Goal: Task Accomplishment & Management: Manage account settings

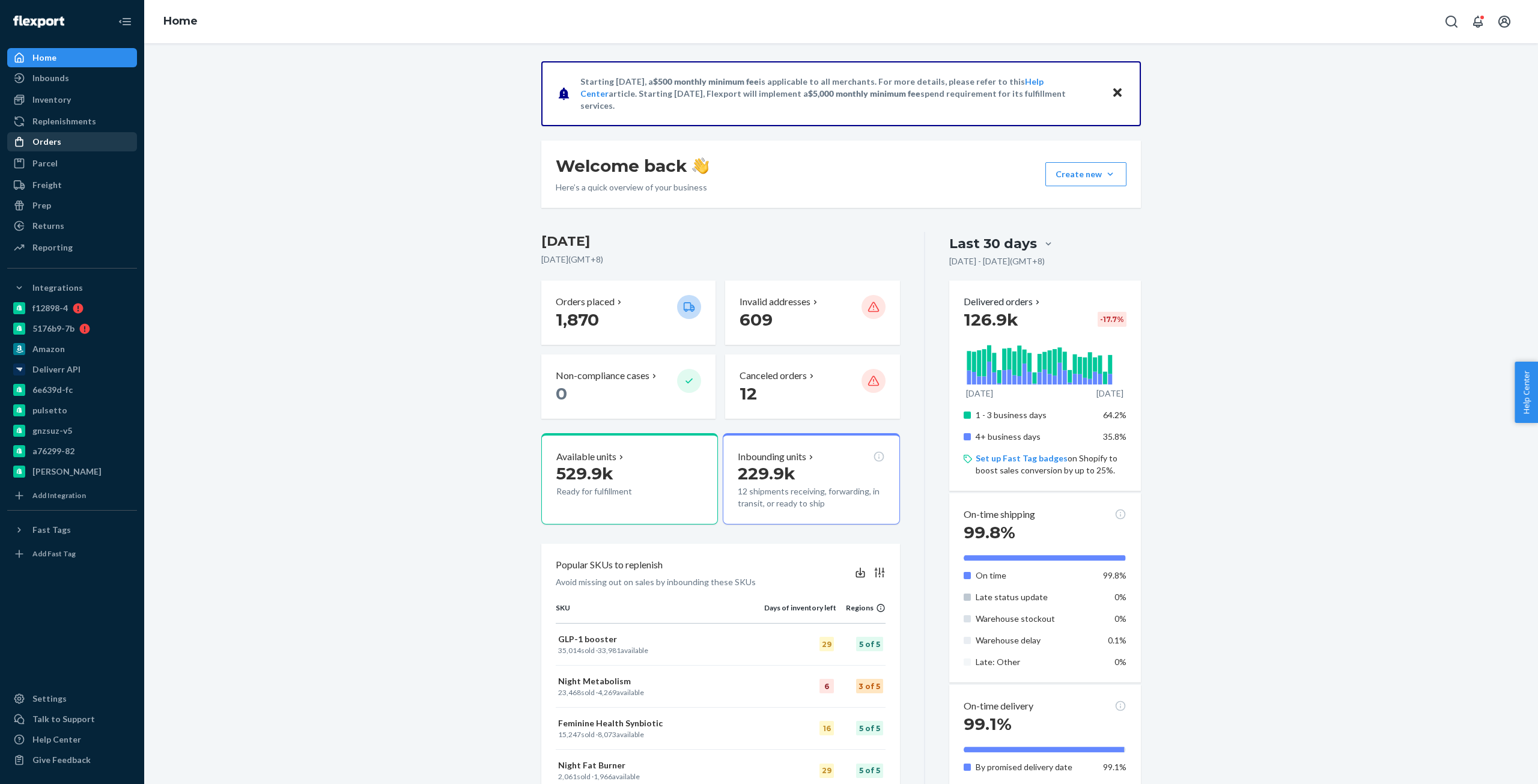
click at [53, 146] on div "Orders" at bounding box center [47, 142] width 29 height 12
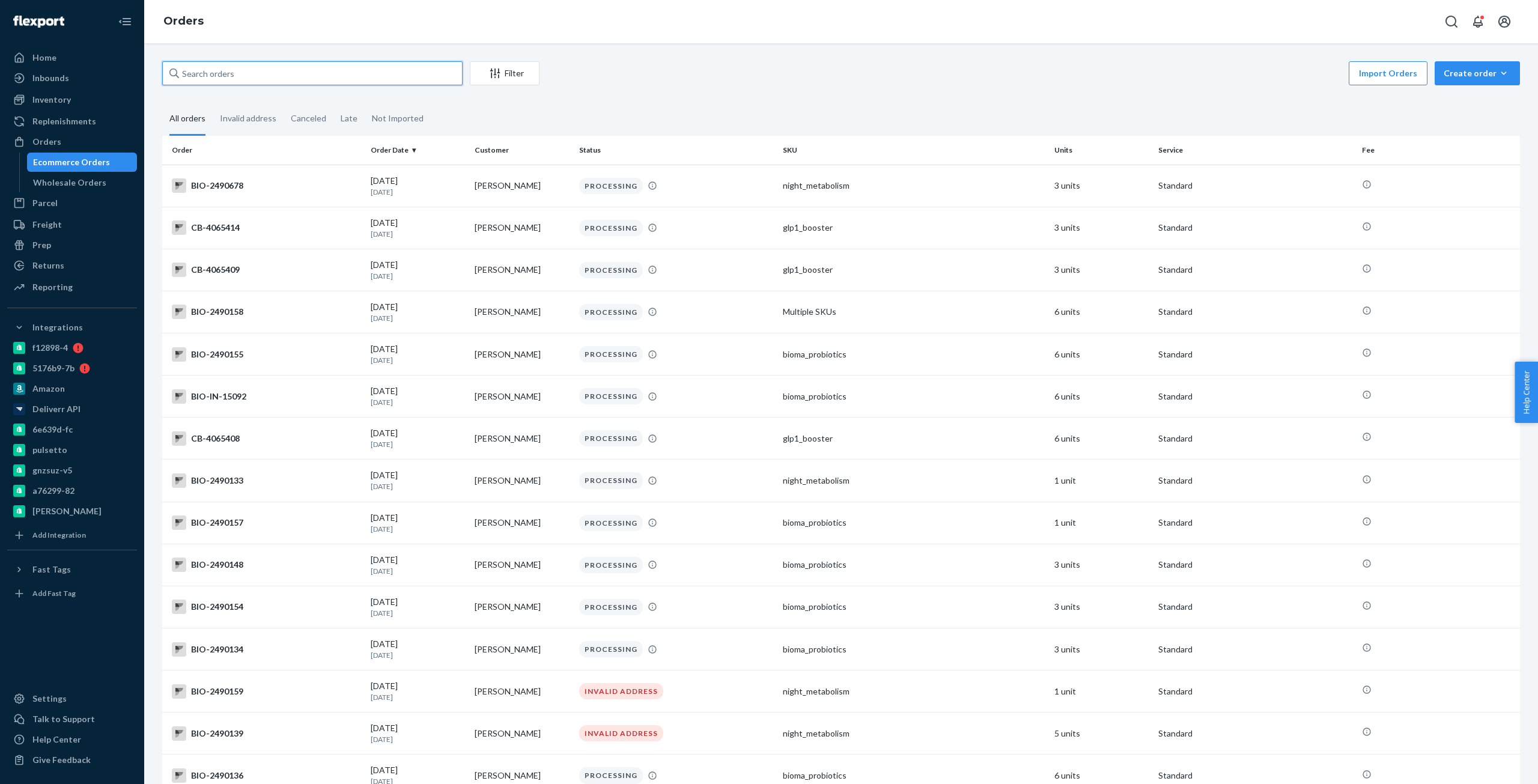
click at [286, 81] on input "text" at bounding box center [312, 73] width 301 height 24
paste input "2451662"
type input "Bio-2451662"
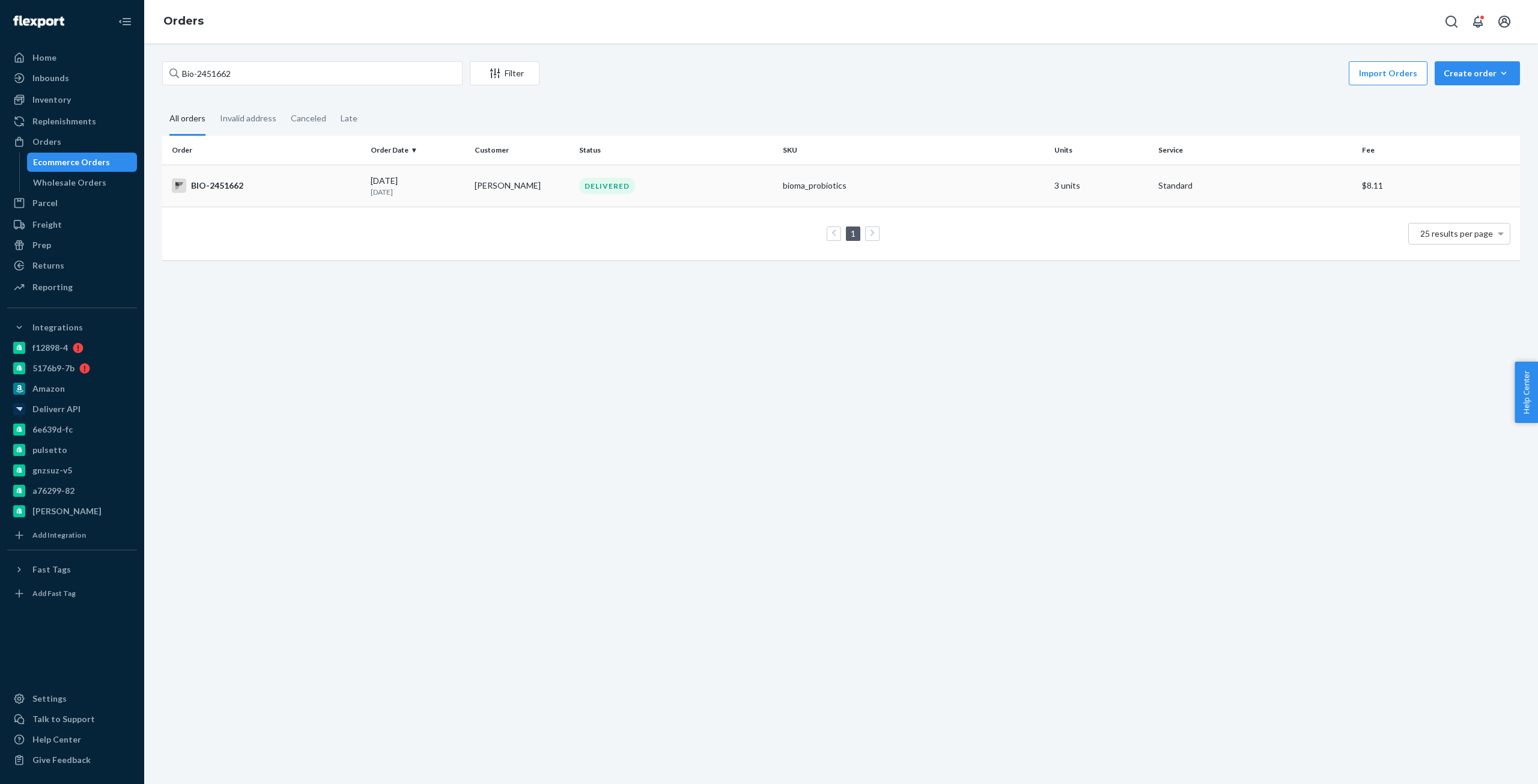
click at [203, 192] on div "BIO-2451662" at bounding box center [266, 185] width 189 height 14
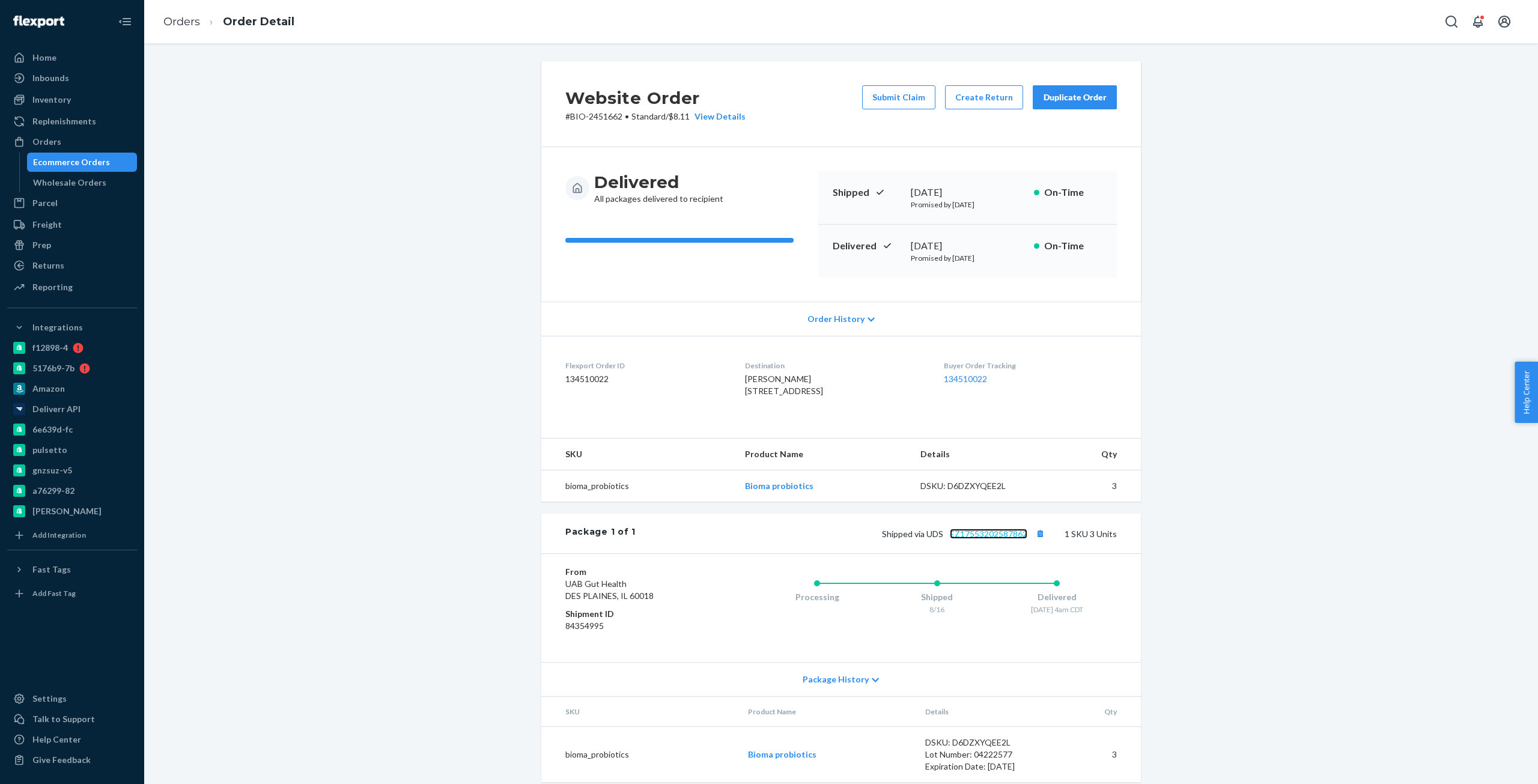
click at [957, 538] on link "EZ17553202587862" at bounding box center [989, 534] width 77 height 11
copy link "EZ17553202587862"
drag, startPoint x: 1027, startPoint y: 553, endPoint x: 945, endPoint y: 558, distance: 82.2
click at [945, 538] on span "Shipped via UDS EZ17553202587862" at bounding box center [965, 534] width 166 height 11
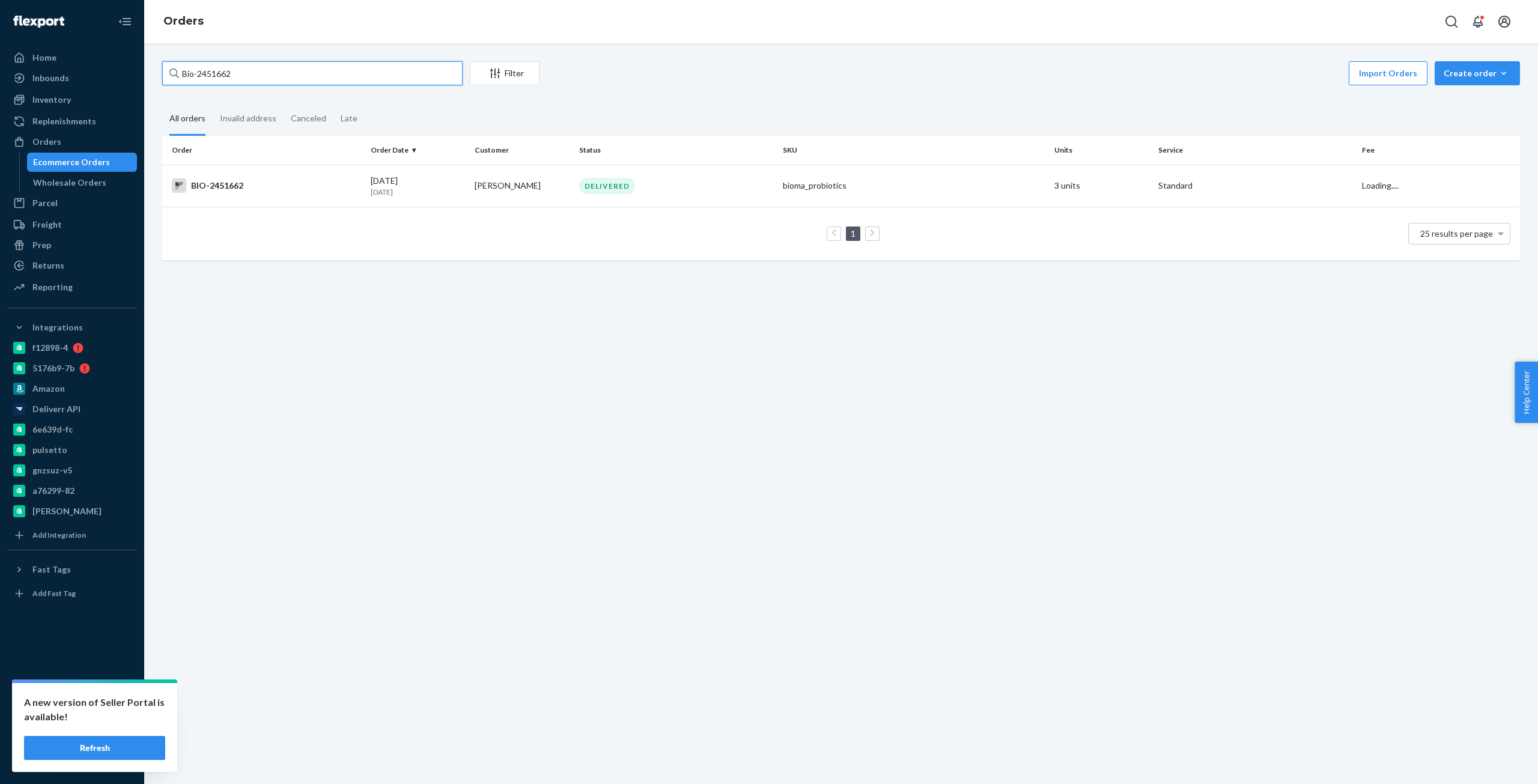
click at [223, 65] on input "Bio-2451662" at bounding box center [312, 73] width 301 height 24
paste input "394644"
type input "Bio-2394644"
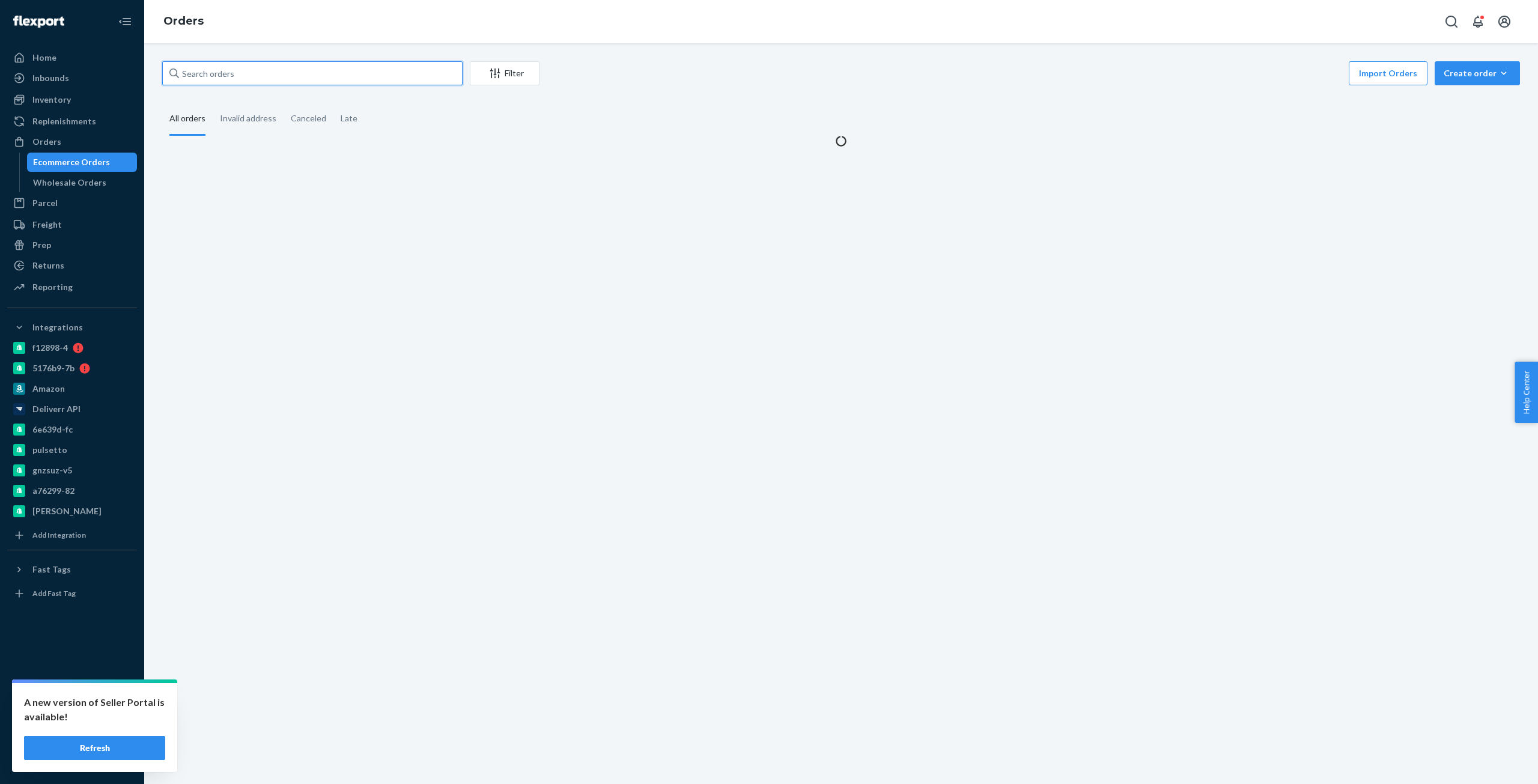
paste input "Bio-2394644"
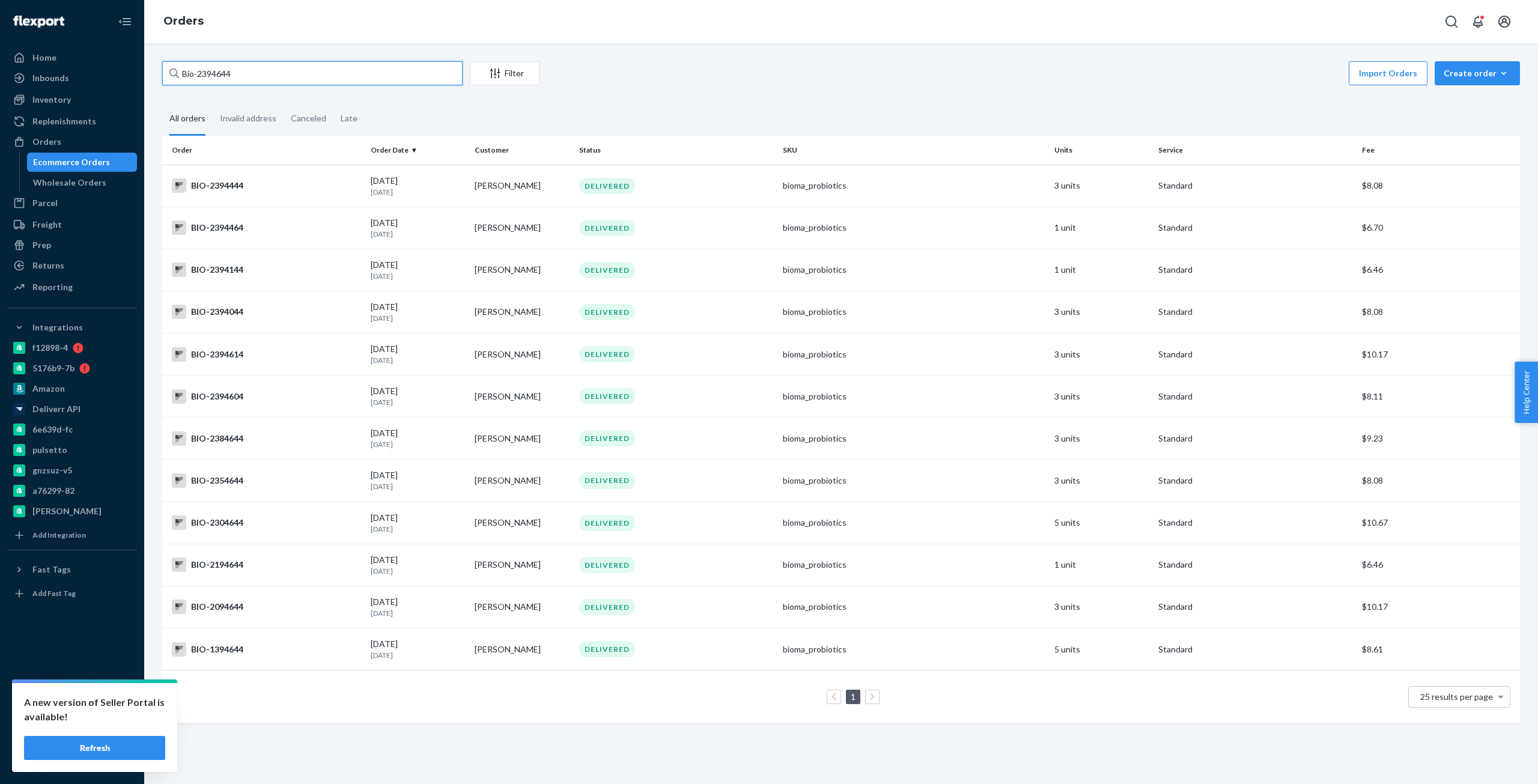
click at [229, 69] on input "Bio-2394644" at bounding box center [312, 73] width 301 height 24
paste input "0"
type input "Bio-2394640"
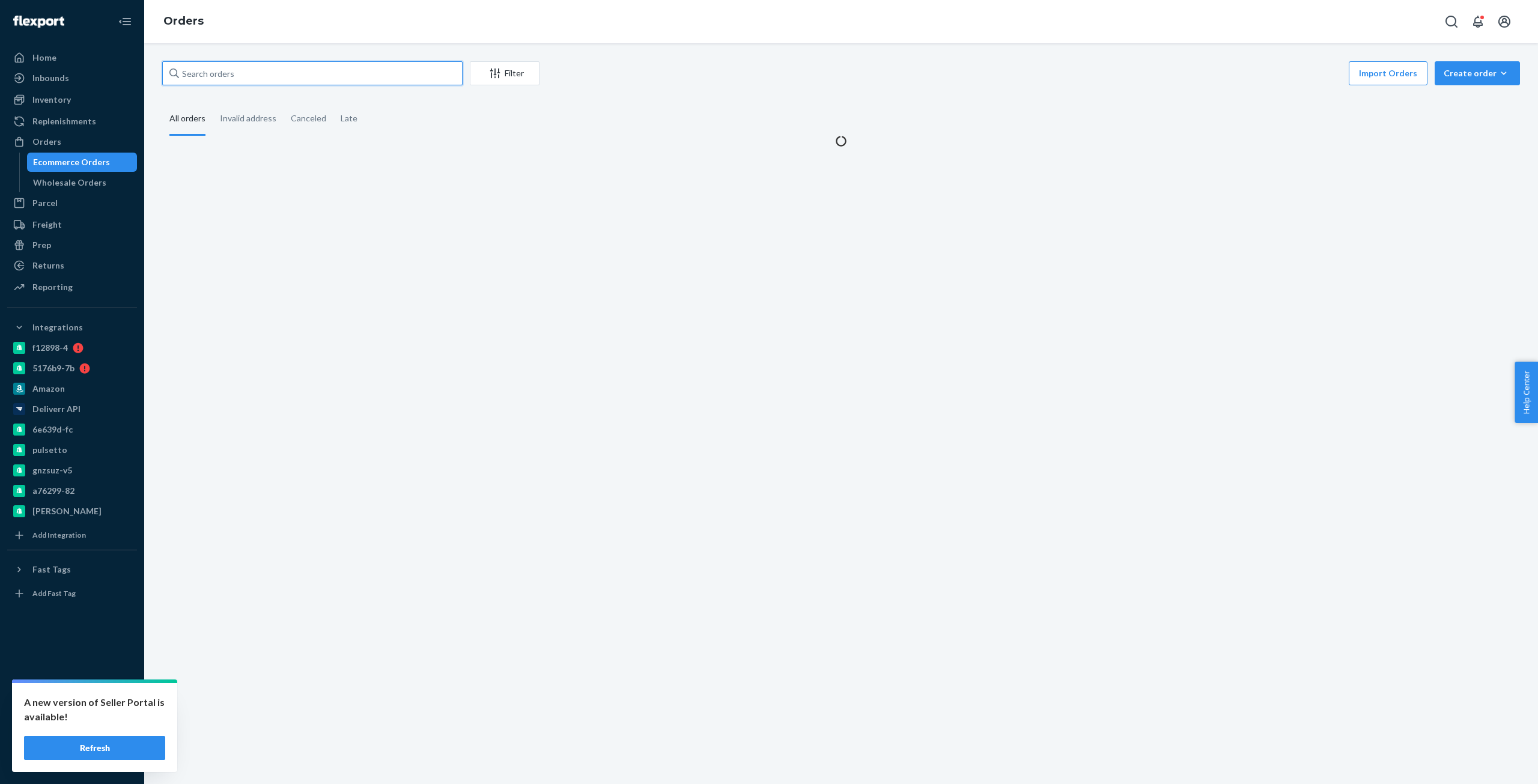
paste input "Bio-2394640"
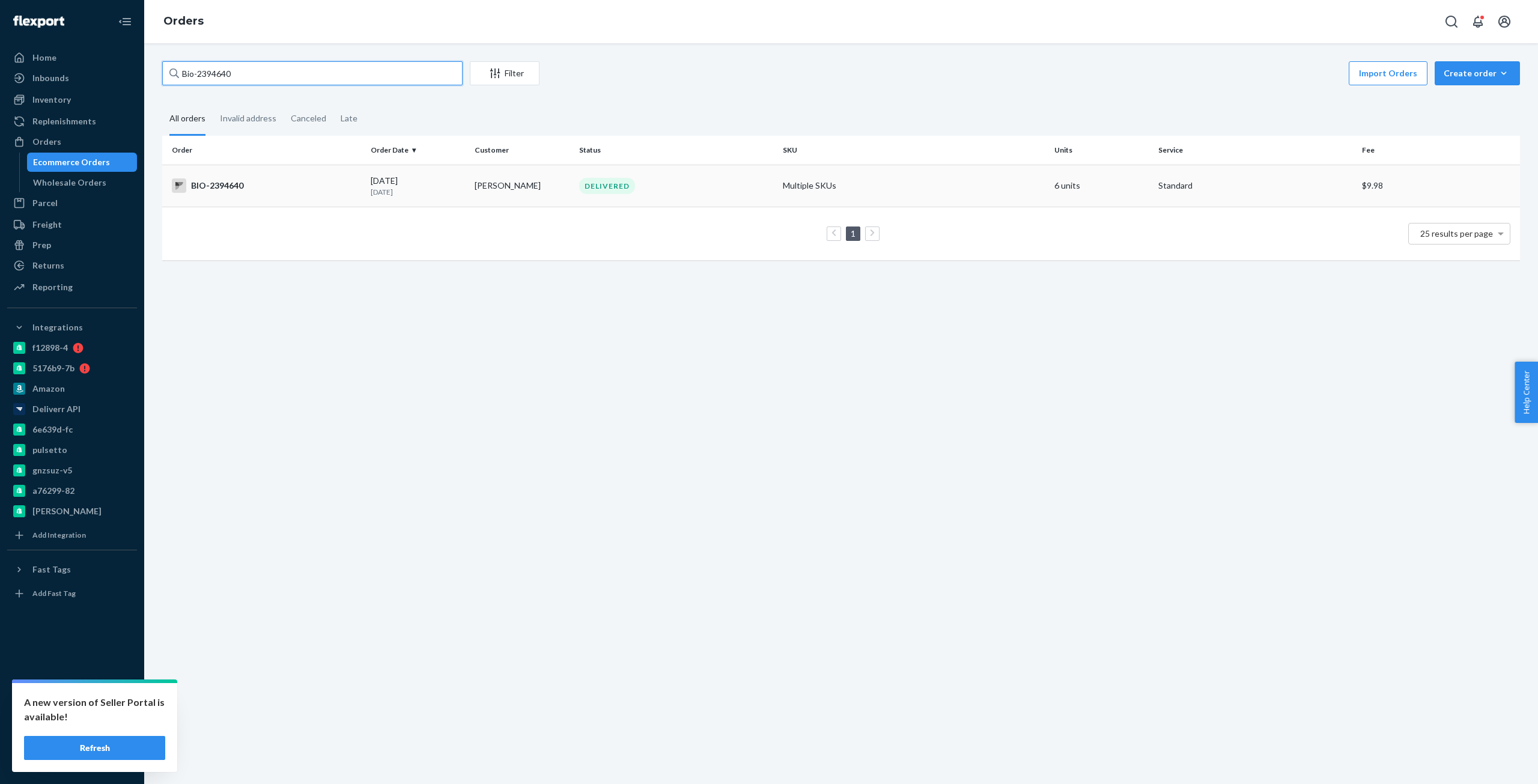
type input "Bio-2394640"
click at [226, 186] on div "BIO-2394640" at bounding box center [266, 185] width 189 height 14
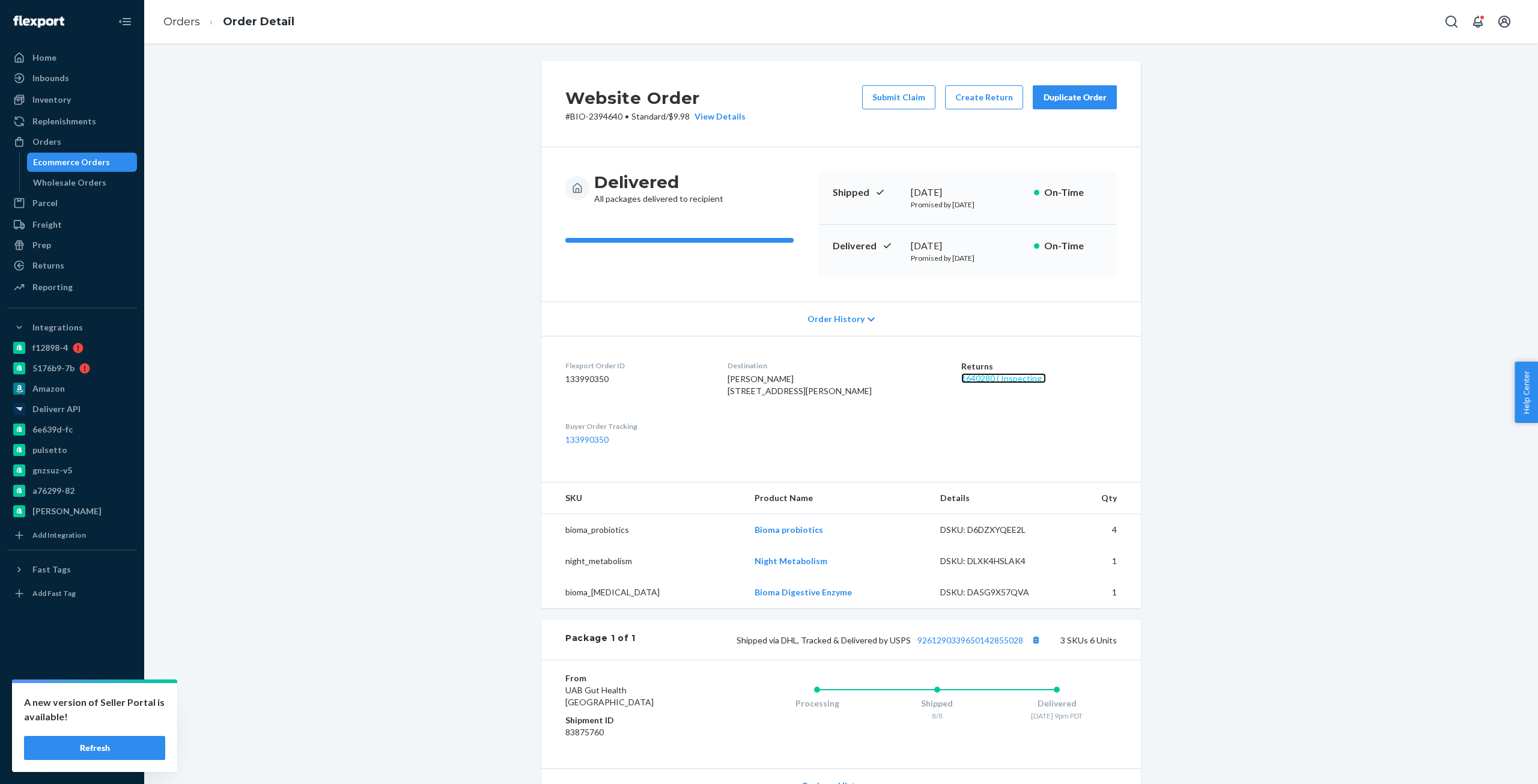
click at [976, 379] on link "1640280 ( Inspecting )" at bounding box center [1004, 378] width 85 height 11
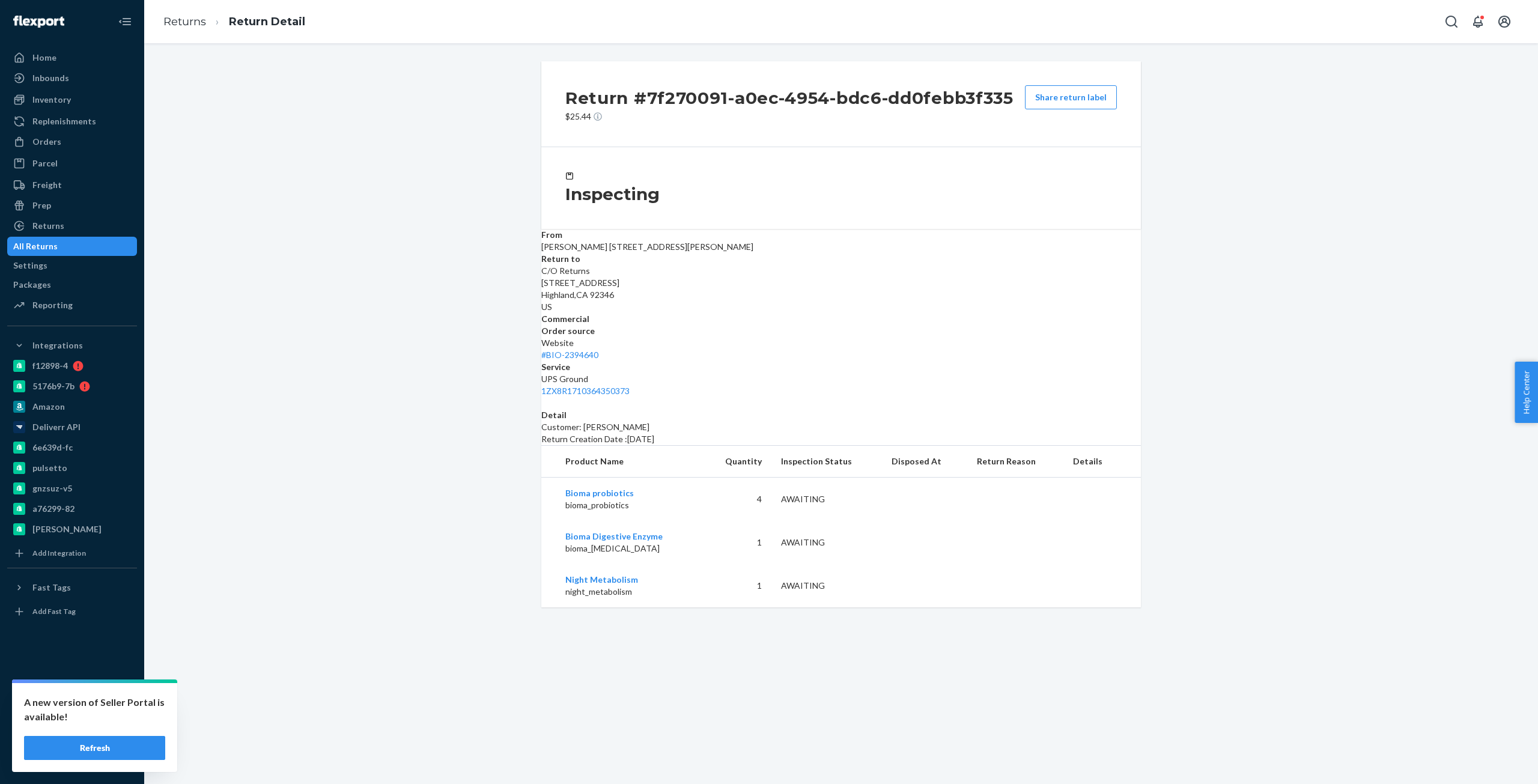
drag, startPoint x: 468, startPoint y: 154, endPoint x: 451, endPoint y: 147, distance: 18.4
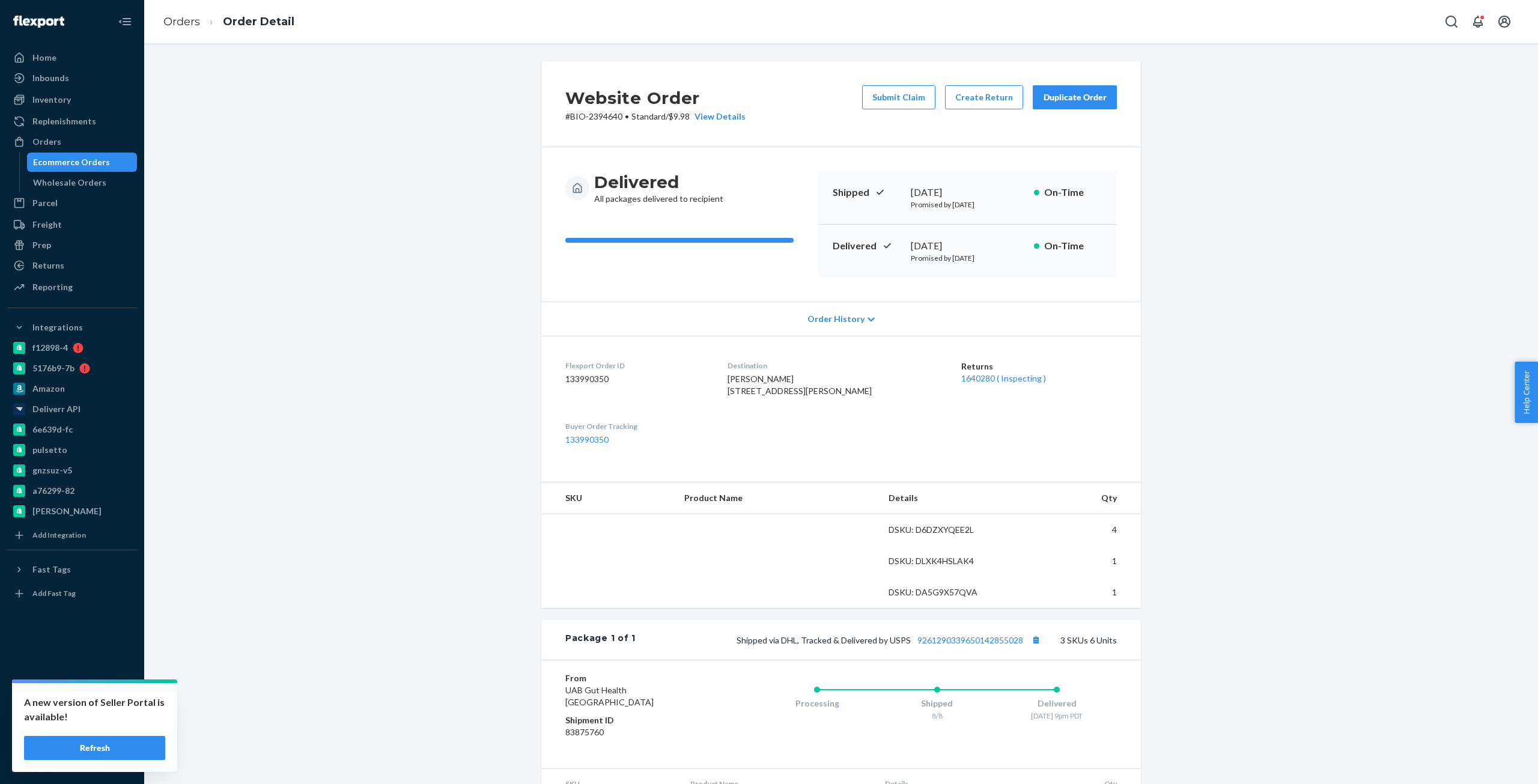
drag, startPoint x: 388, startPoint y: 146, endPoint x: 384, endPoint y: 141, distance: 6.4
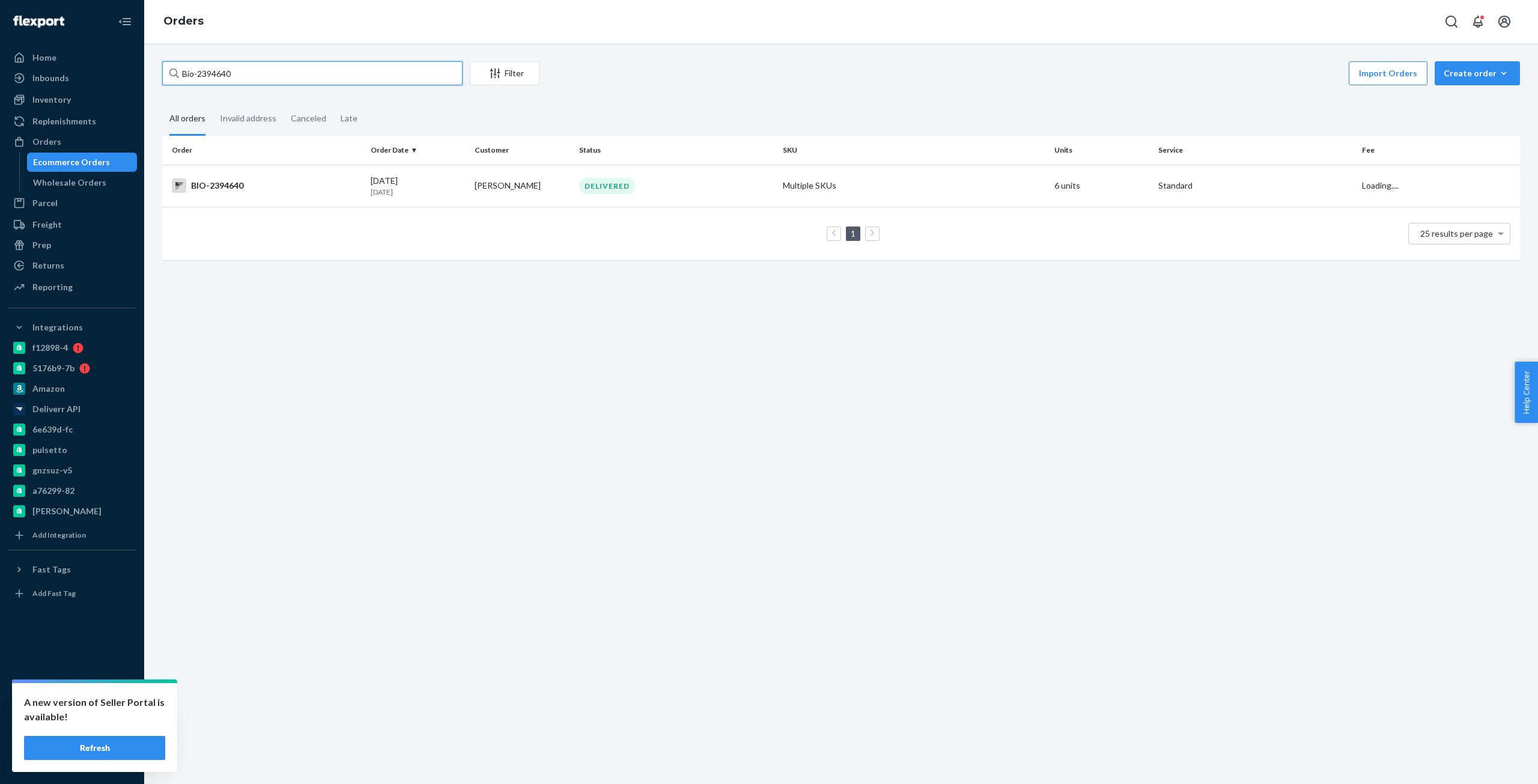
click at [222, 70] on input "Bio-2394640" at bounding box center [312, 73] width 301 height 24
paste input "2370097"
type input "Bio- 2370097"
click at [230, 178] on td "BIO-2370097" at bounding box center [263, 186] width 203 height 42
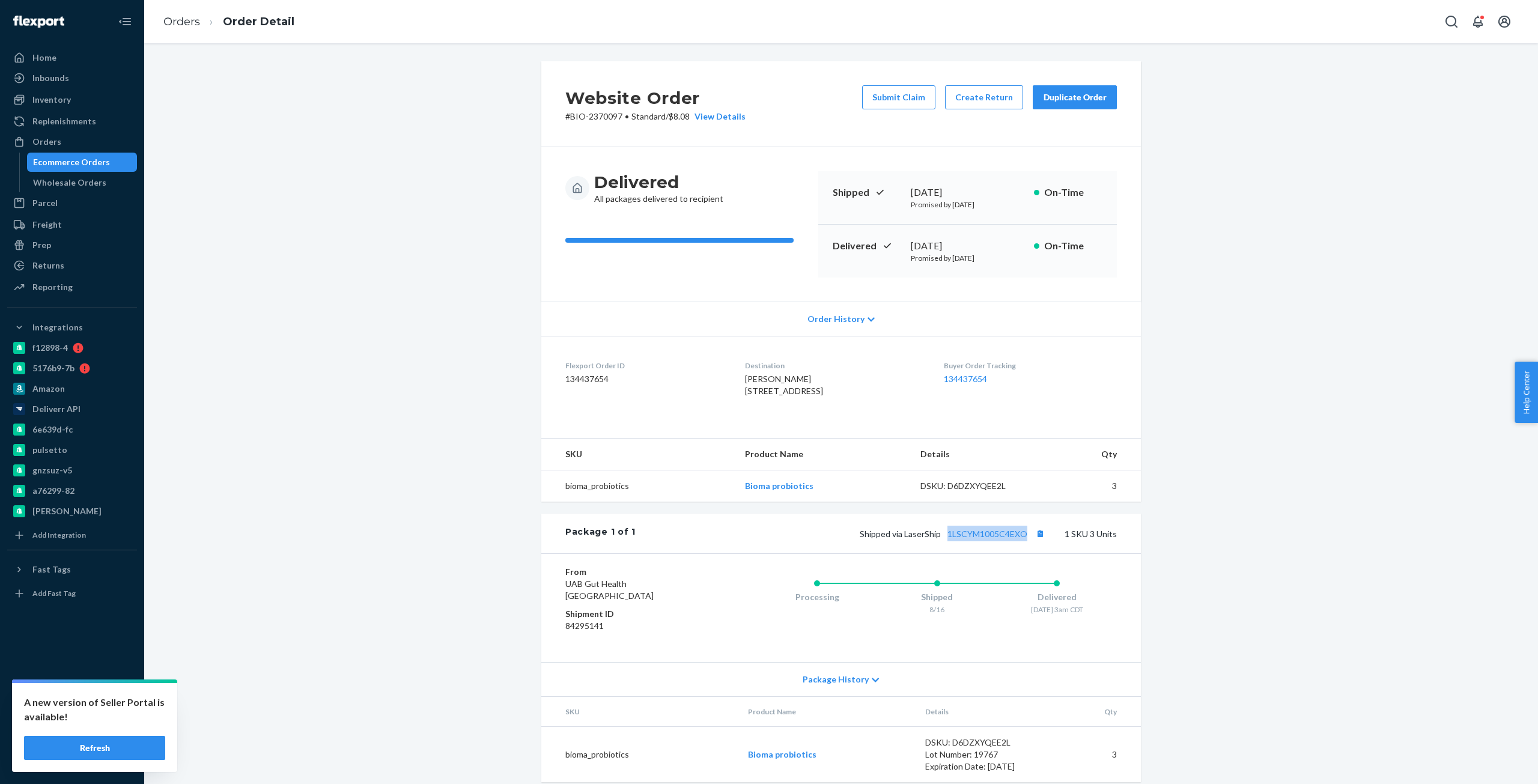
copy link "1LSCYM1005C4EXO"
drag, startPoint x: 1026, startPoint y: 551, endPoint x: 942, endPoint y: 548, distance: 84.1
click at [942, 548] on div "Package 1 of 1 Shipped via LaserShip 1LSCYM1005C4EXO 1 SKU 3 Units" at bounding box center [841, 533] width 599 height 39
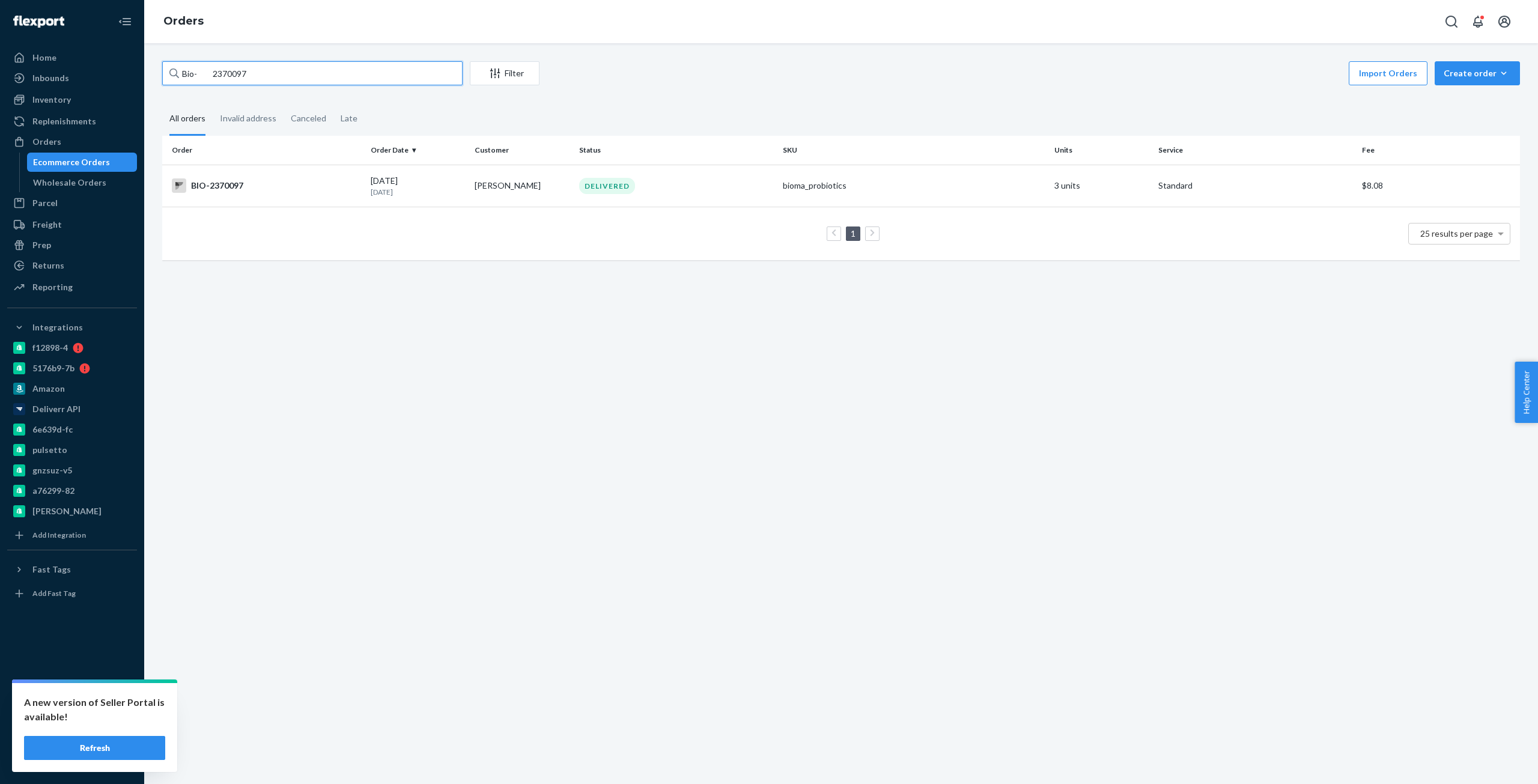
click at [223, 63] on input "Bio- 2370097" at bounding box center [312, 73] width 301 height 24
click at [228, 76] on input "Bio- 2370097" at bounding box center [312, 73] width 301 height 24
paste input "442988"
type input "Bio- 2442988"
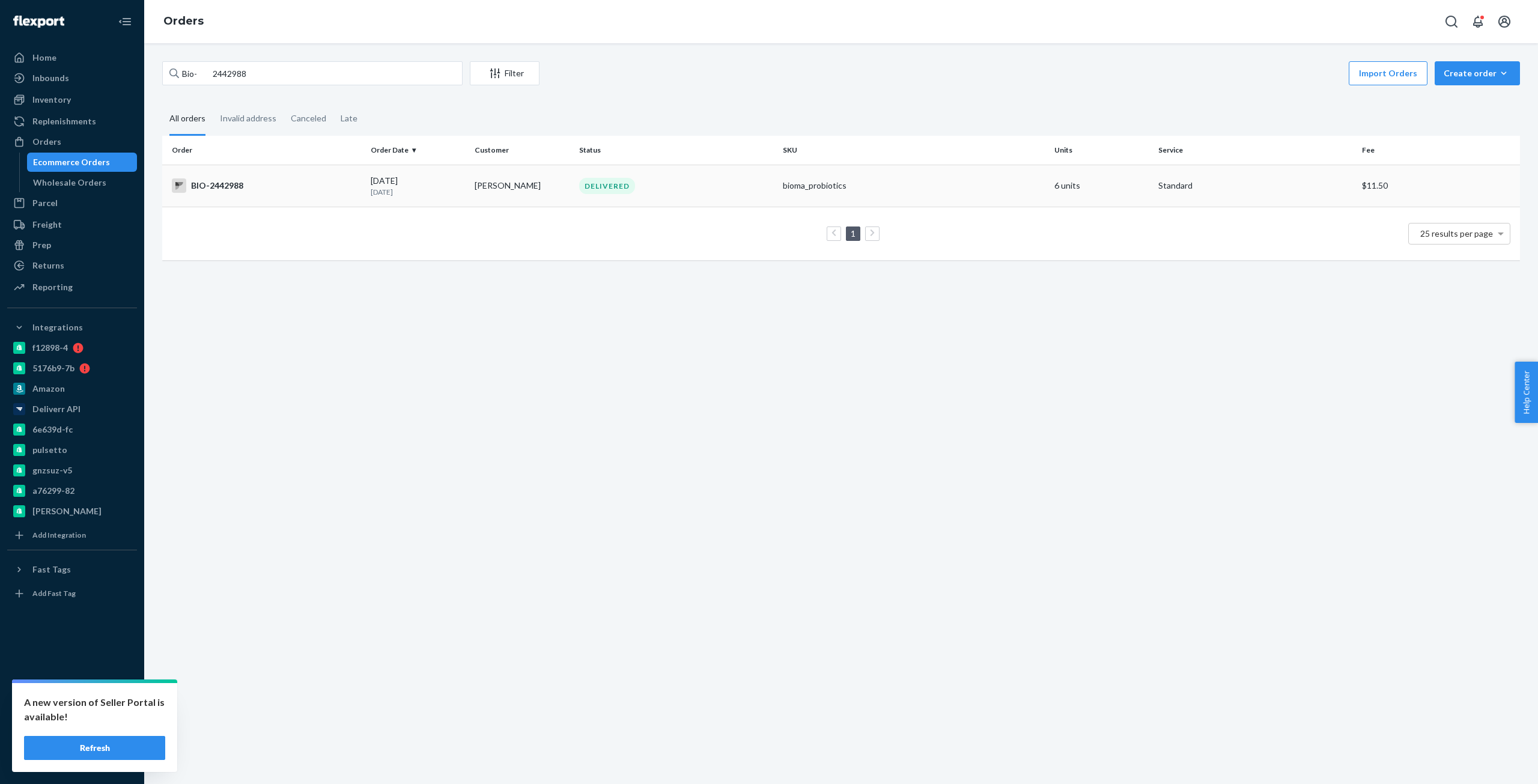
click at [205, 191] on div "BIO-2442988" at bounding box center [266, 185] width 189 height 14
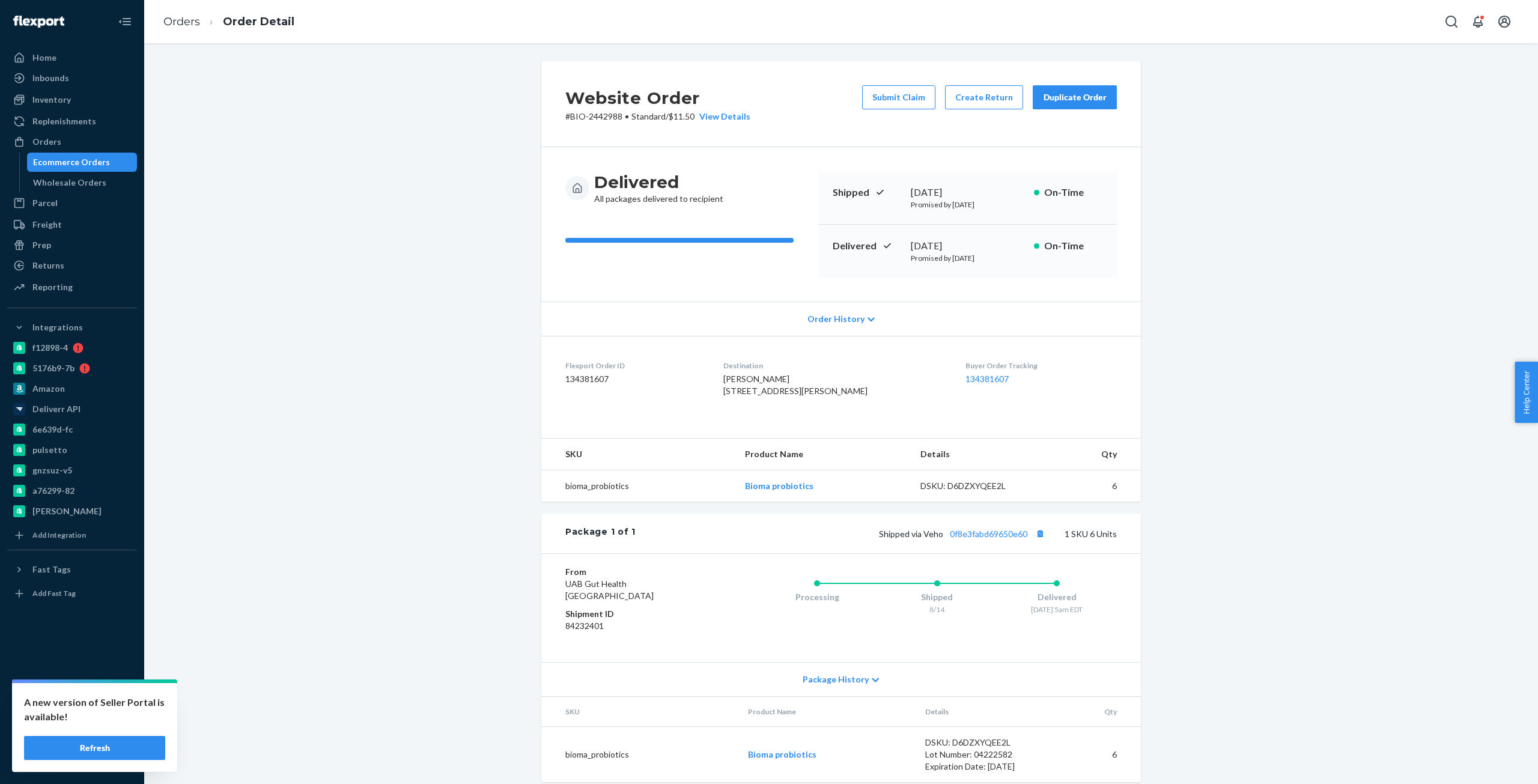
click at [597, 120] on p "# BIO-2442988 • Standard / $11.50 View Details" at bounding box center [658, 117] width 185 height 12
click at [573, 118] on p "# BIO-2442988 • Standard / $11.50 View Details" at bounding box center [658, 117] width 185 height 12
copy p "BIO-2442988"
click at [1001, 101] on button "Create Return" at bounding box center [984, 97] width 78 height 24
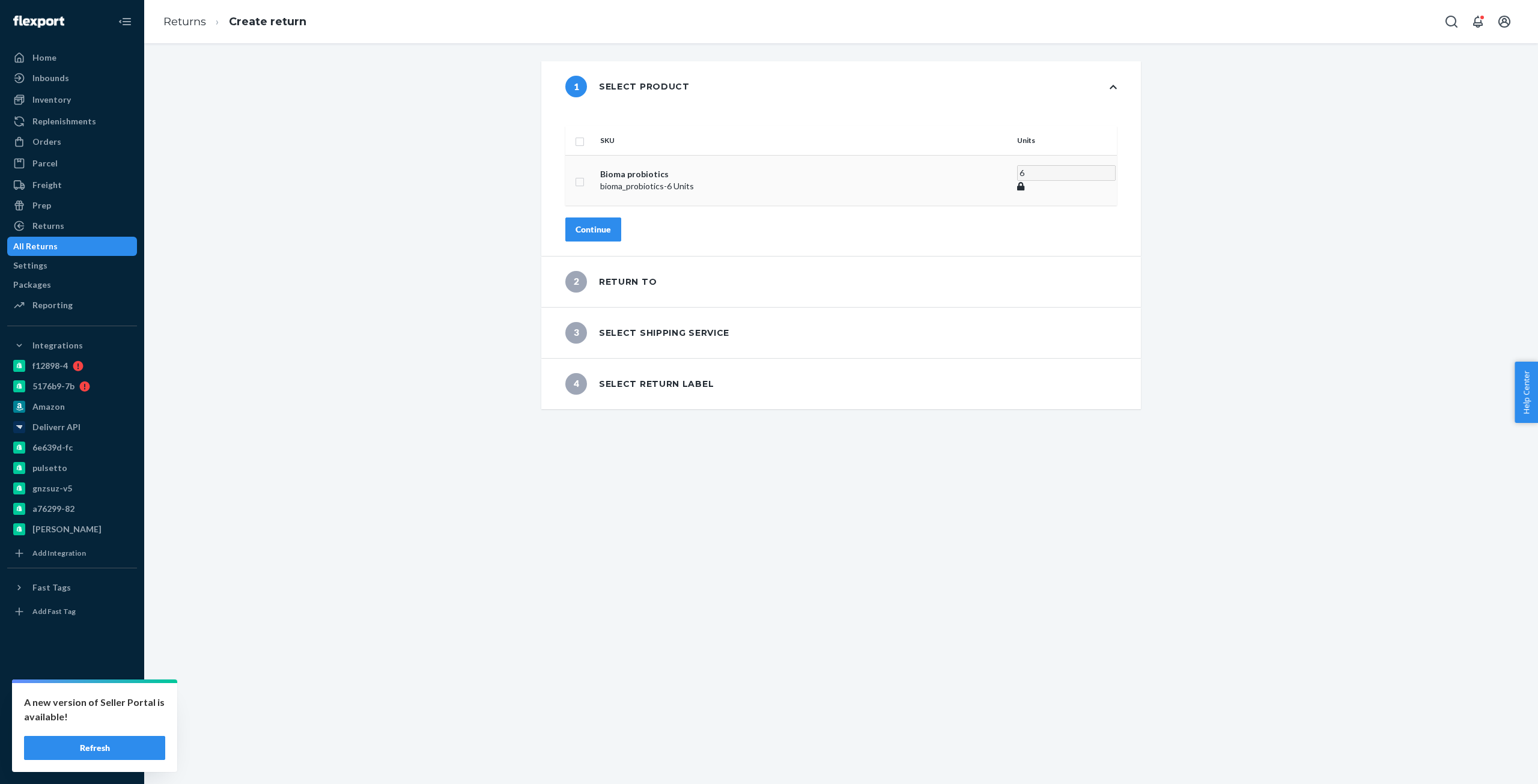
click at [585, 174] on input "checkbox" at bounding box center [580, 180] width 10 height 13
checkbox input "true"
drag, startPoint x: 929, startPoint y: 159, endPoint x: 874, endPoint y: 163, distance: 55.1
click at [879, 161] on tr "Bioma probiotics bioma_probiotics - 6 Units 6" at bounding box center [841, 178] width 551 height 47
type input "4"
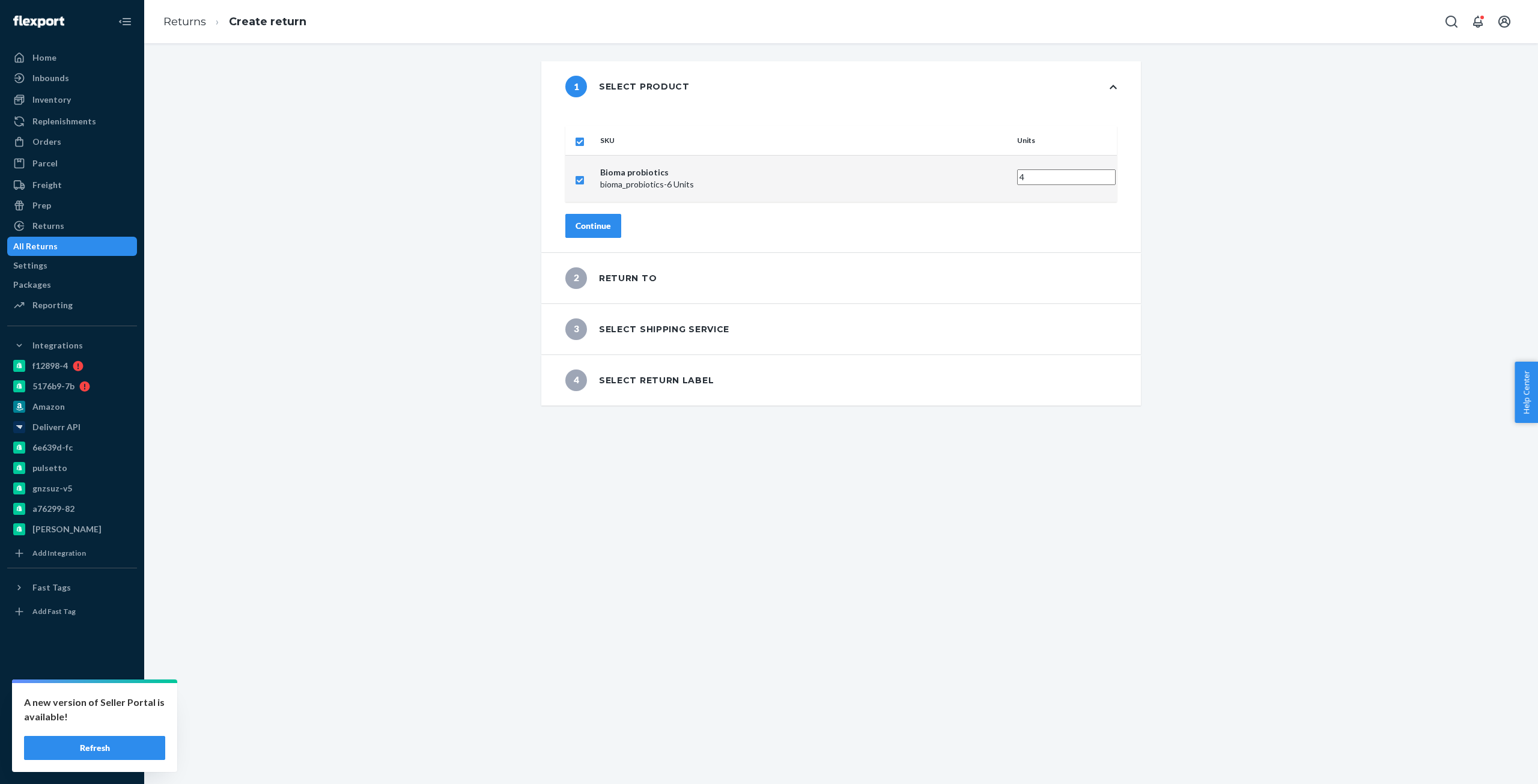
click at [622, 215] on button "Continue" at bounding box center [594, 225] width 56 height 24
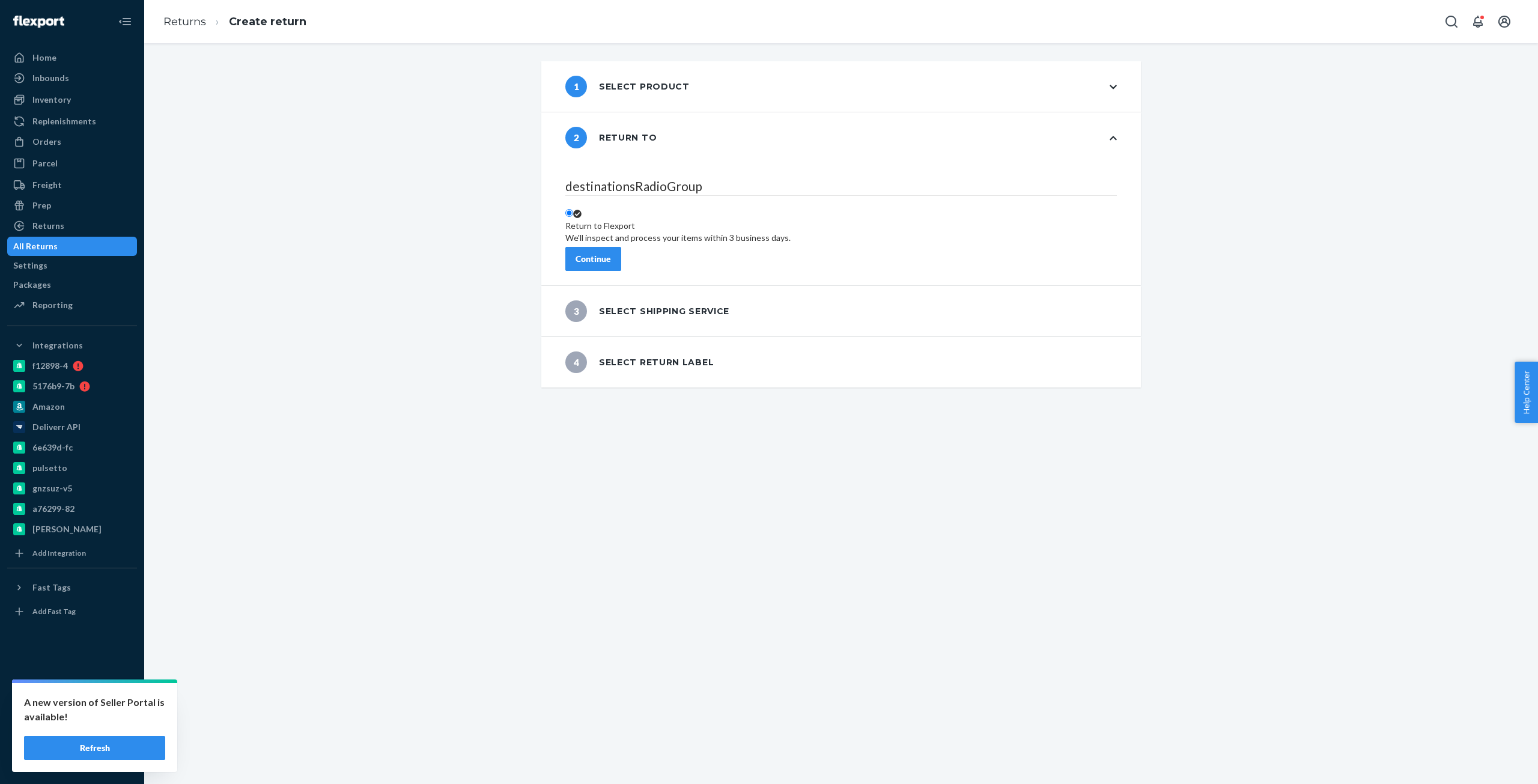
click at [620, 247] on button "Continue" at bounding box center [594, 258] width 56 height 24
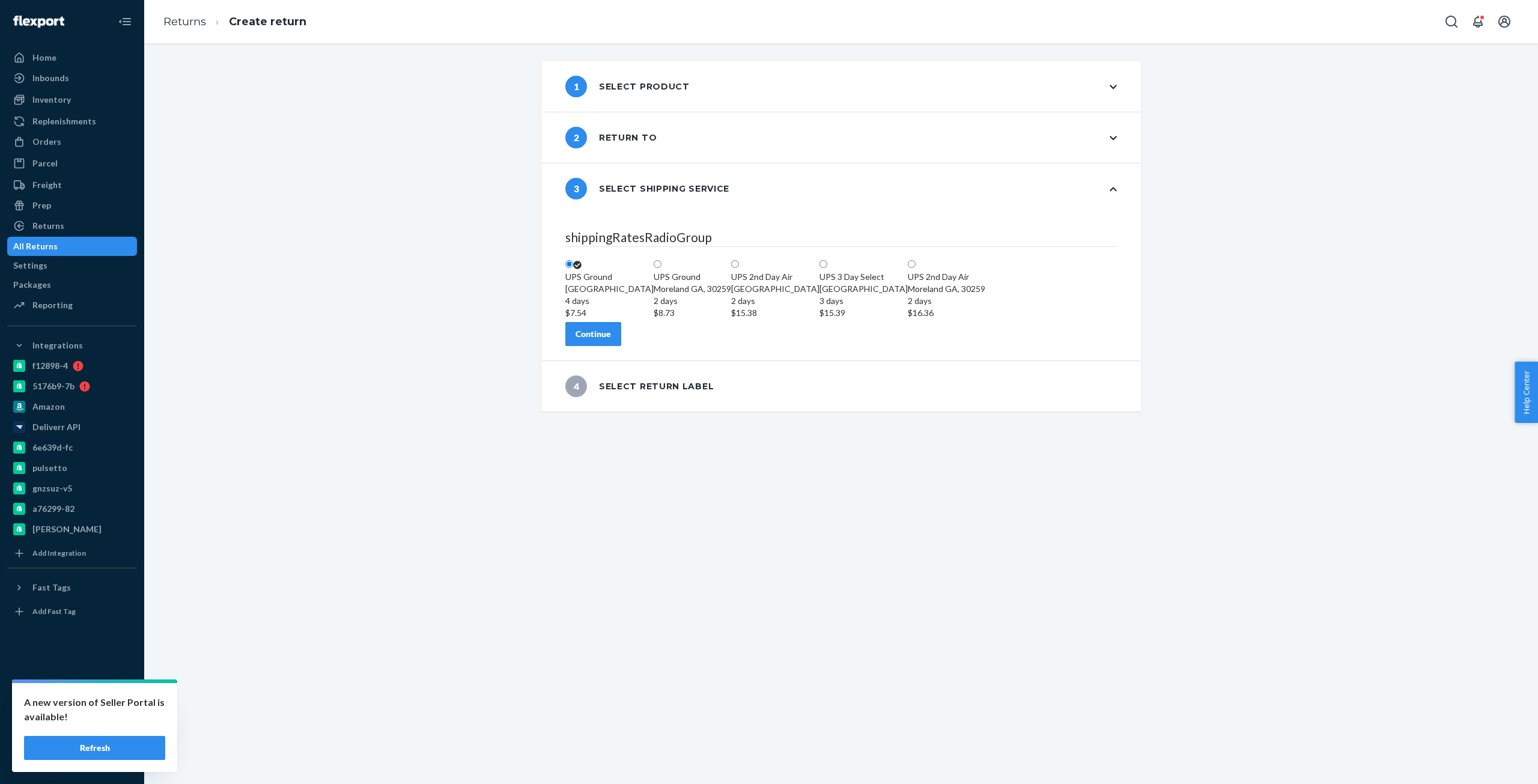
click at [618, 346] on button "Continue" at bounding box center [594, 333] width 56 height 24
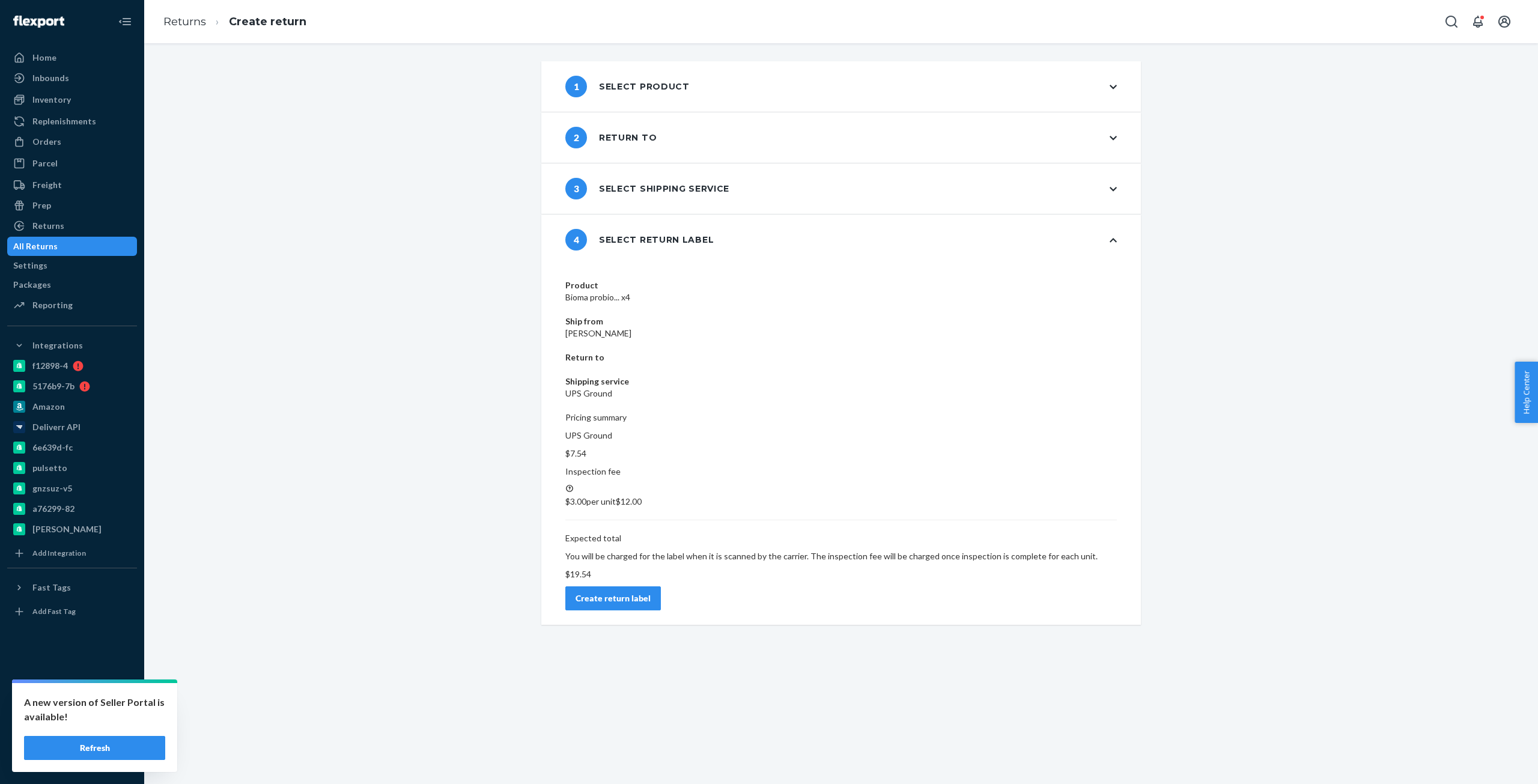
click at [661, 587] on button "Create return label" at bounding box center [613, 598] width 95 height 24
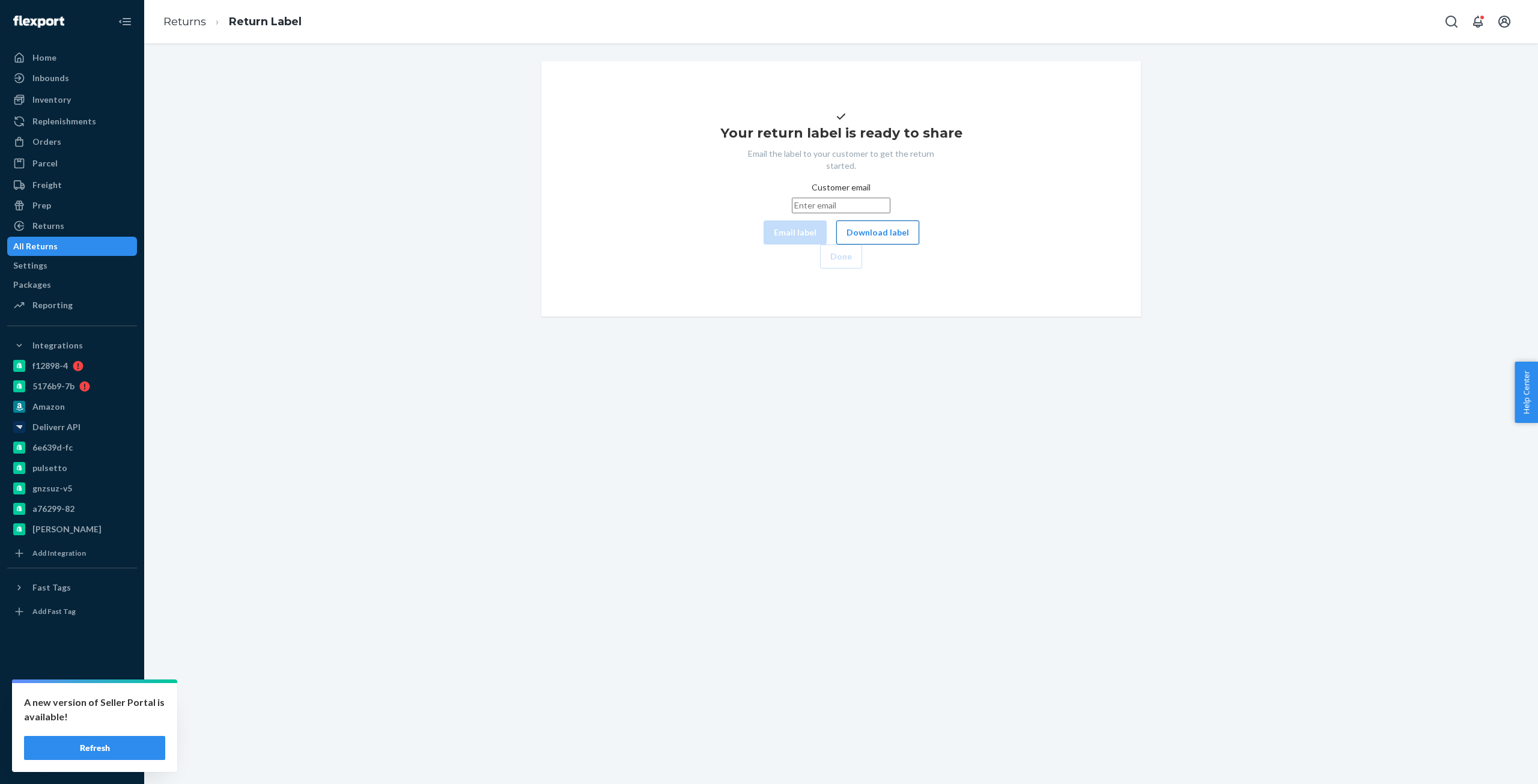
click at [836, 245] on button "Download label" at bounding box center [878, 232] width 83 height 24
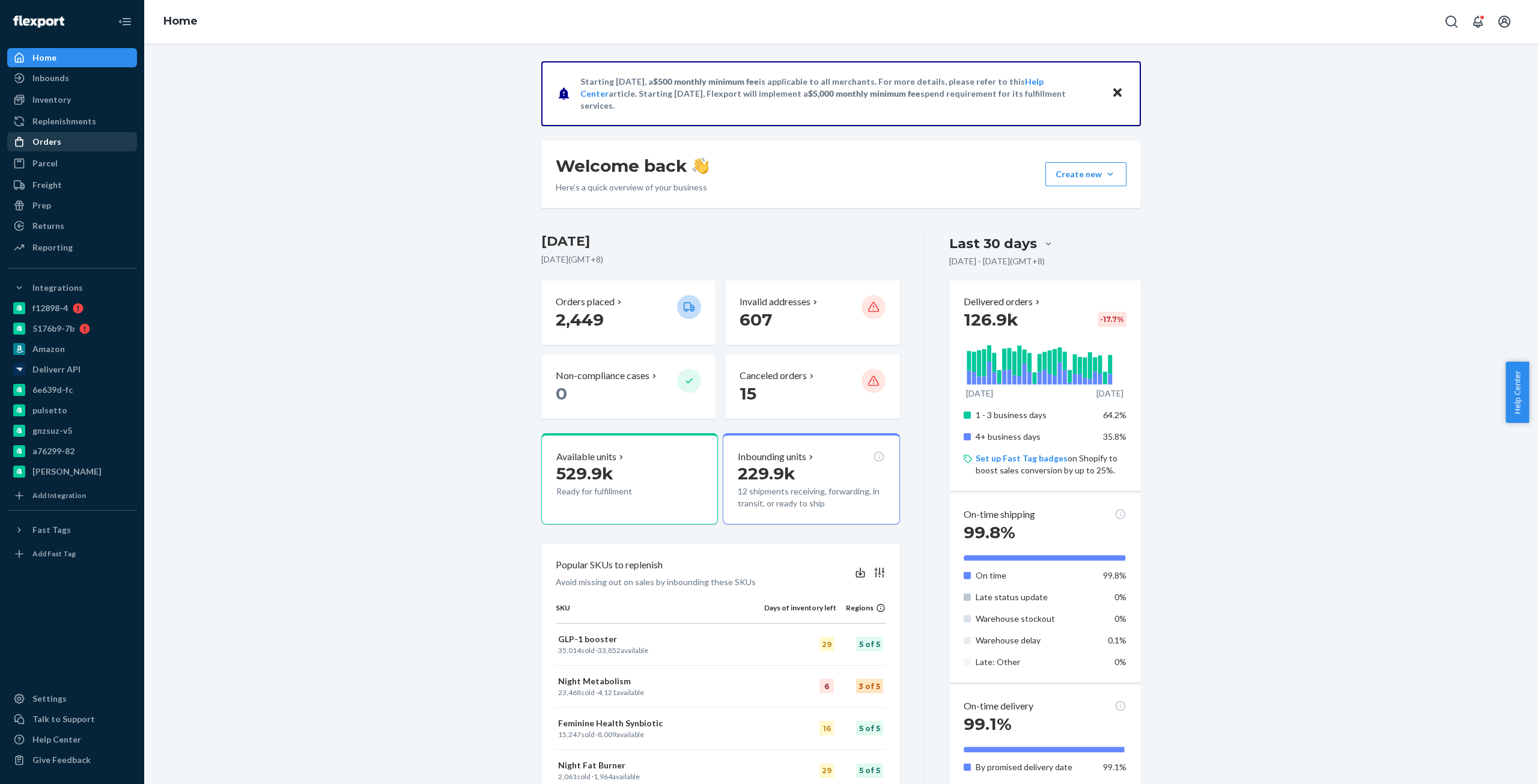
click at [56, 149] on div "Orders" at bounding box center [72, 141] width 127 height 16
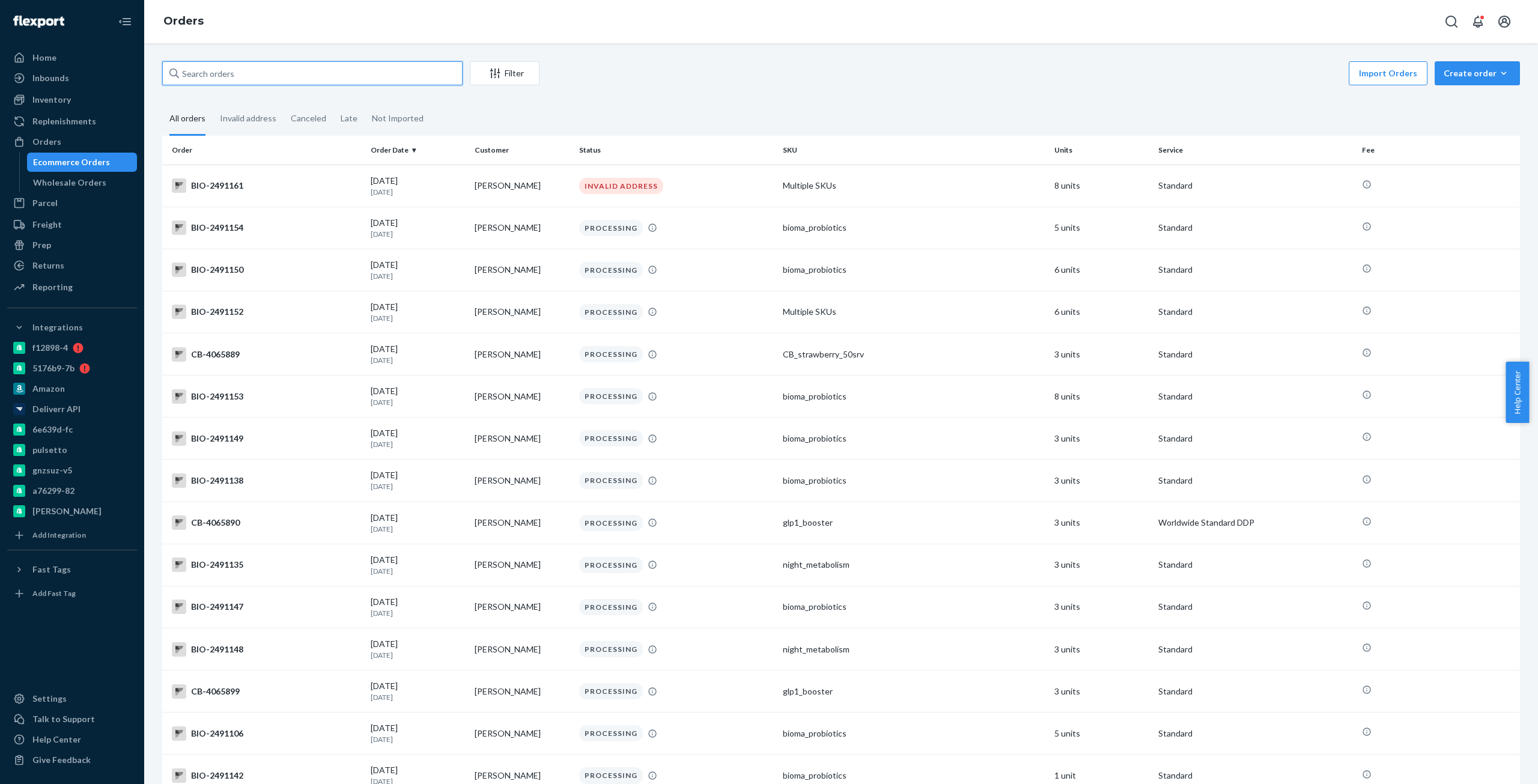
click at [345, 77] on input "text" at bounding box center [312, 73] width 301 height 24
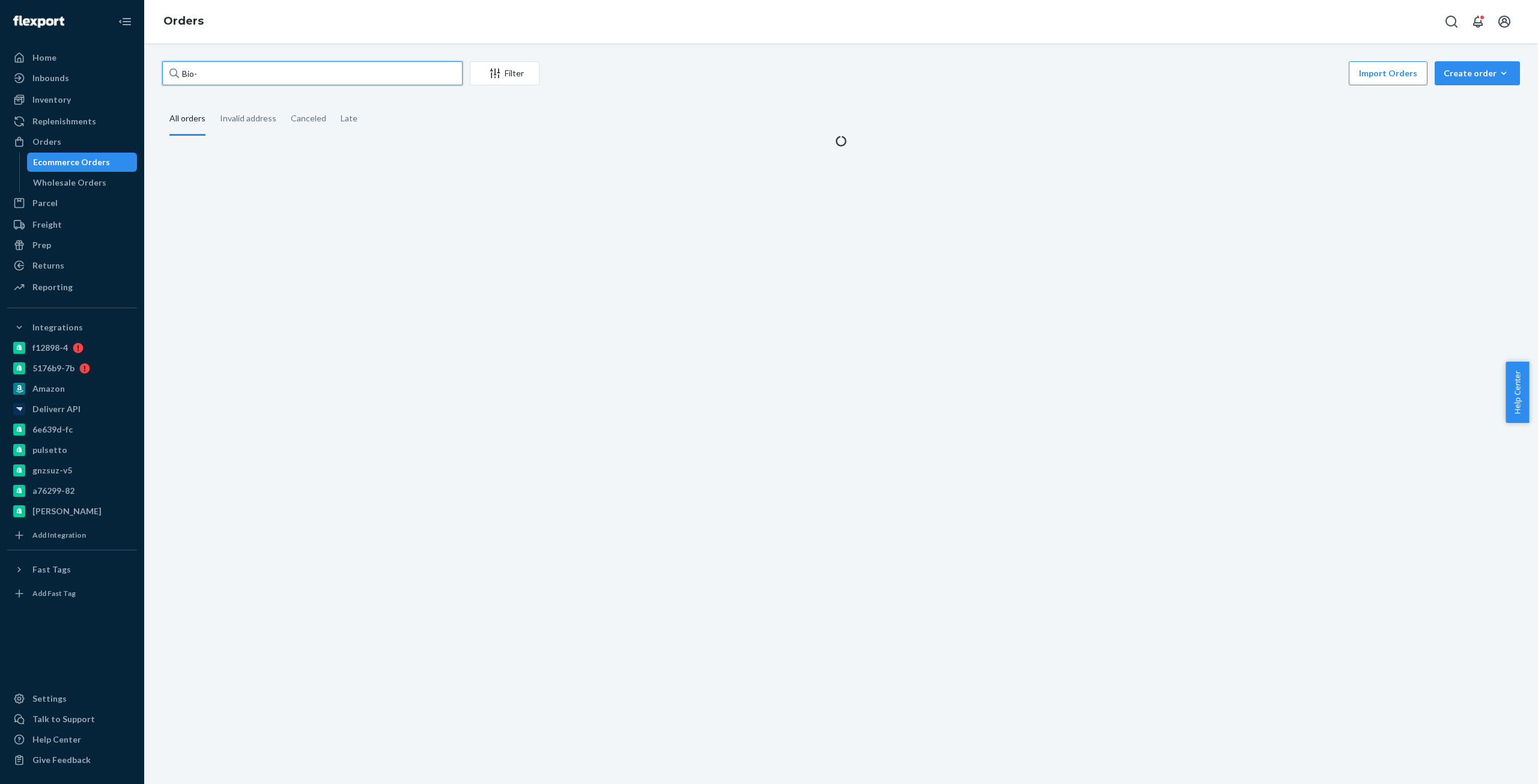
paste input "2462495"
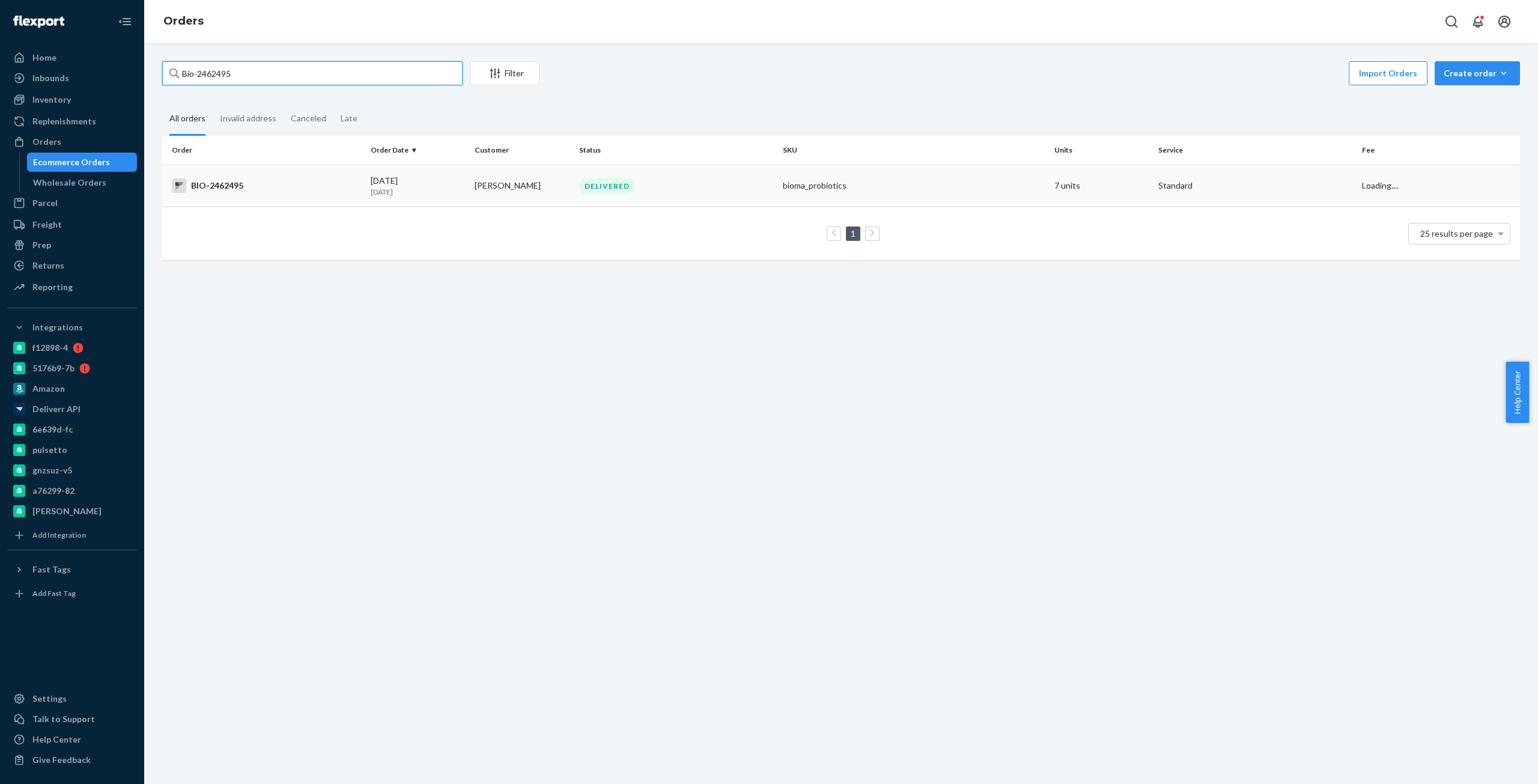
type input "Bio-2462495"
click at [237, 189] on div "BIO-2462495" at bounding box center [266, 185] width 189 height 14
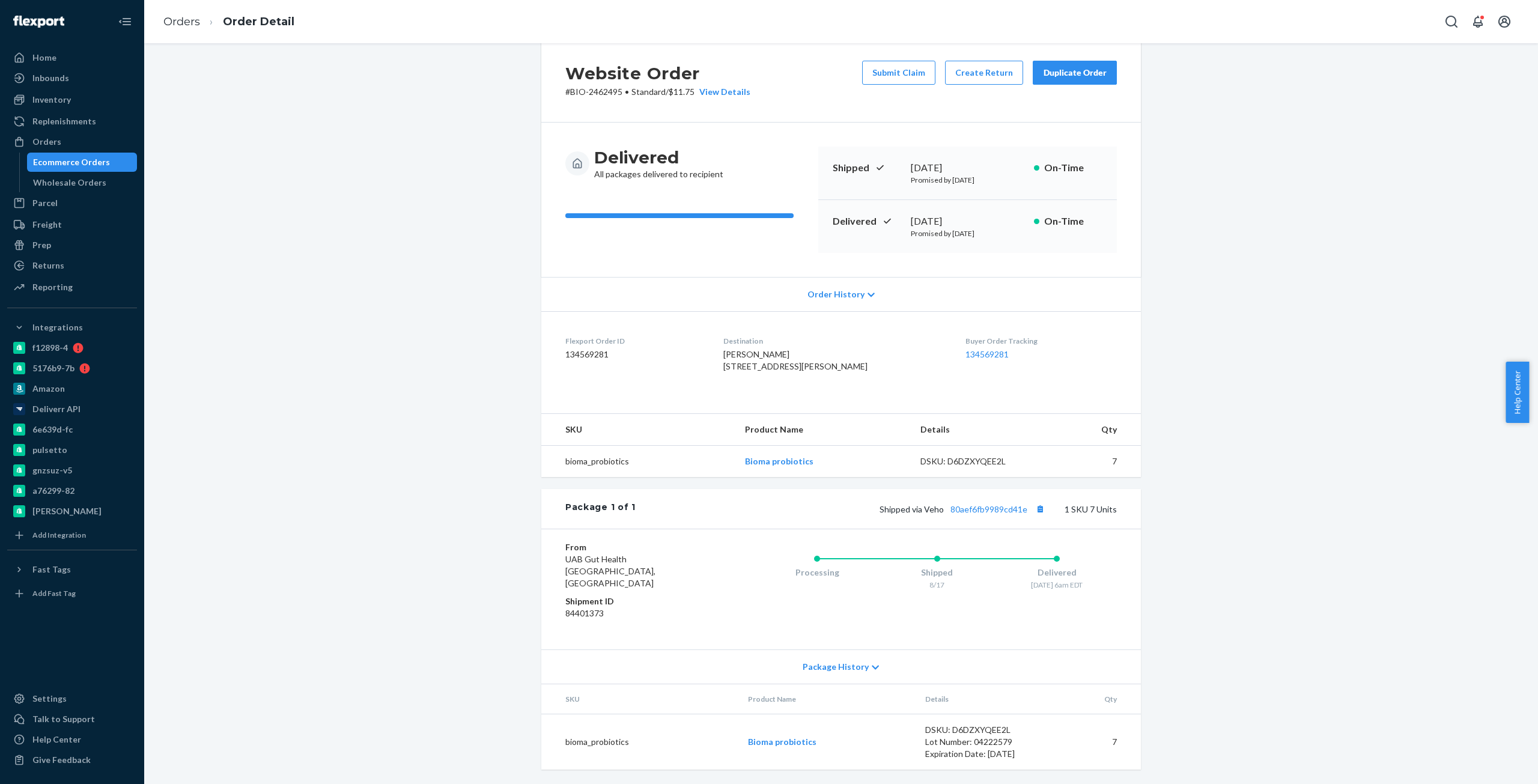
scroll to position [37, 0]
click at [976, 61] on button "Create Return" at bounding box center [984, 72] width 78 height 24
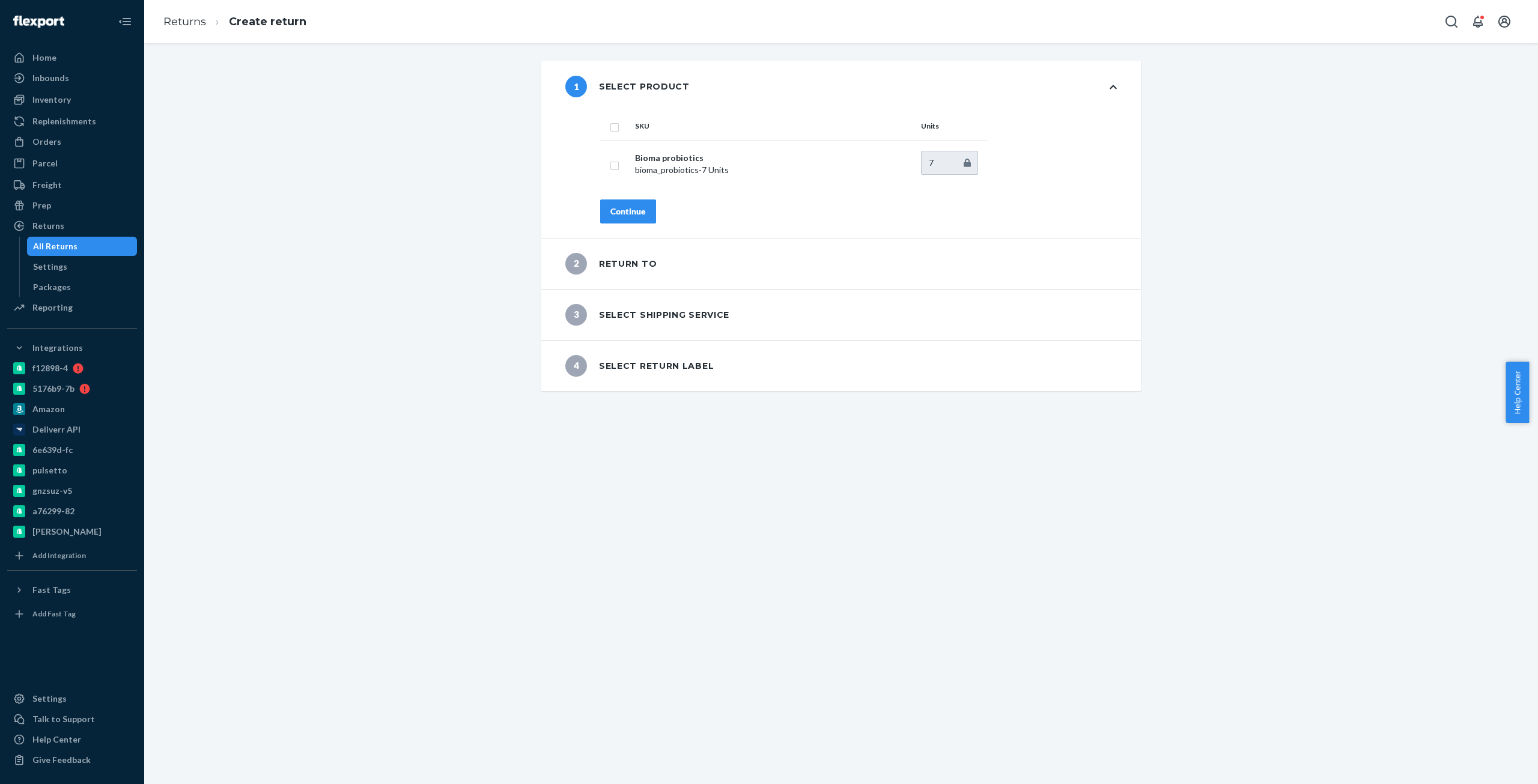
click at [612, 127] on input "checkbox" at bounding box center [615, 125] width 10 height 13
checkbox input "true"
drag, startPoint x: 940, startPoint y: 165, endPoint x: 827, endPoint y: 178, distance: 113.7
click at [842, 167] on tr "Bioma probiotics bioma_probiotics - 7 Units 7" at bounding box center [794, 164] width 387 height 47
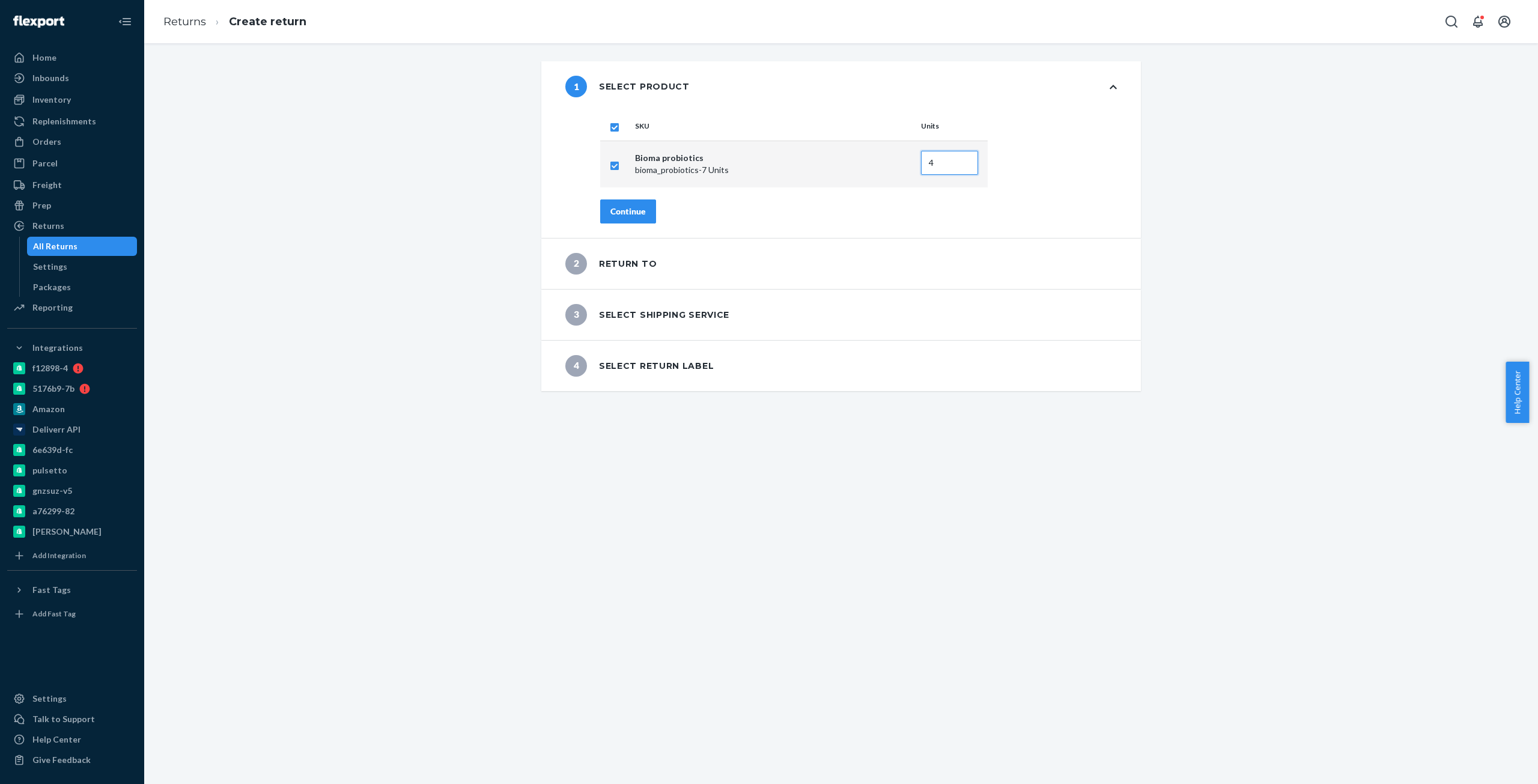
type input "4"
click at [640, 211] on div "Continue" at bounding box center [627, 211] width 36 height 12
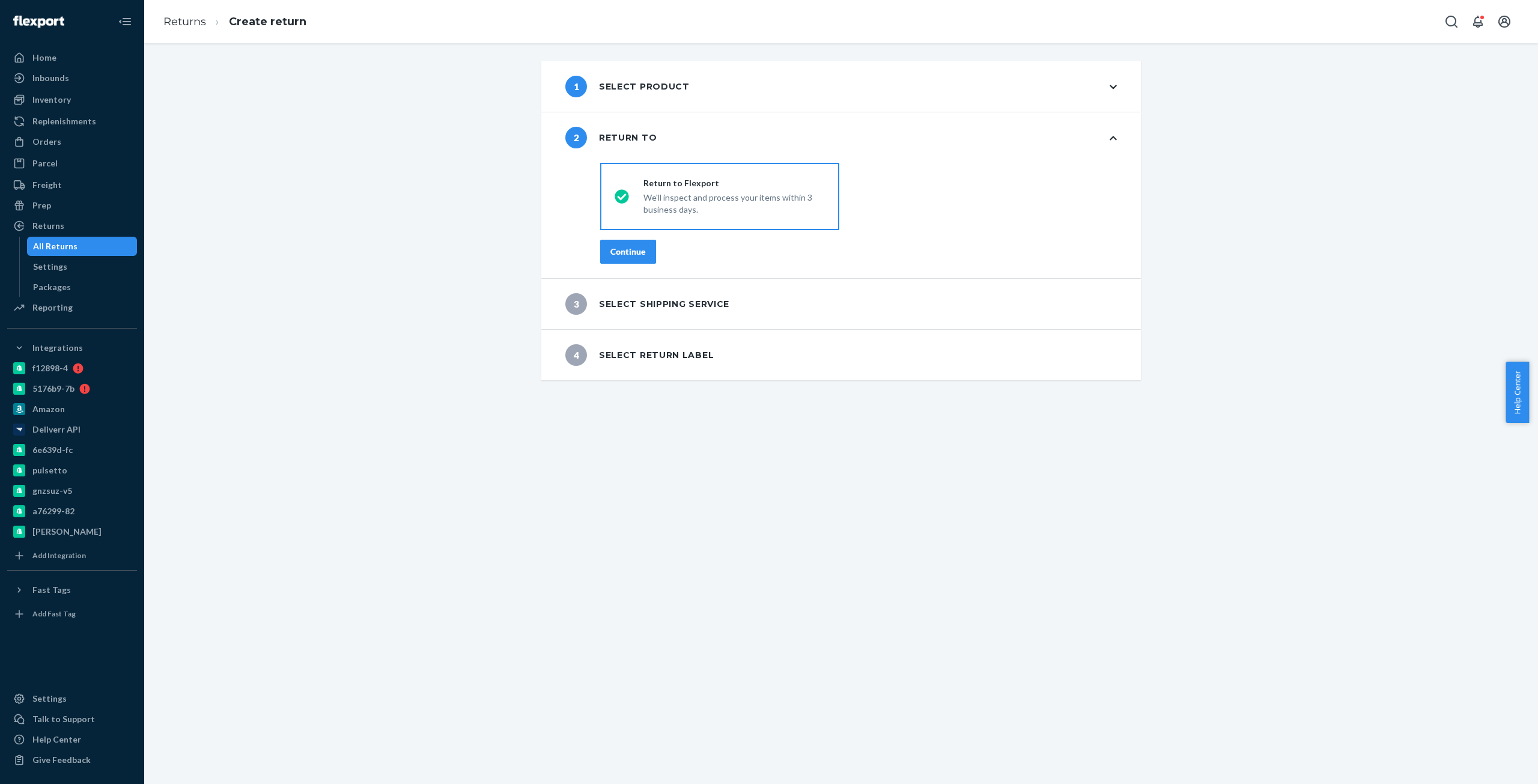
click at [613, 247] on div "Continue" at bounding box center [627, 251] width 36 height 12
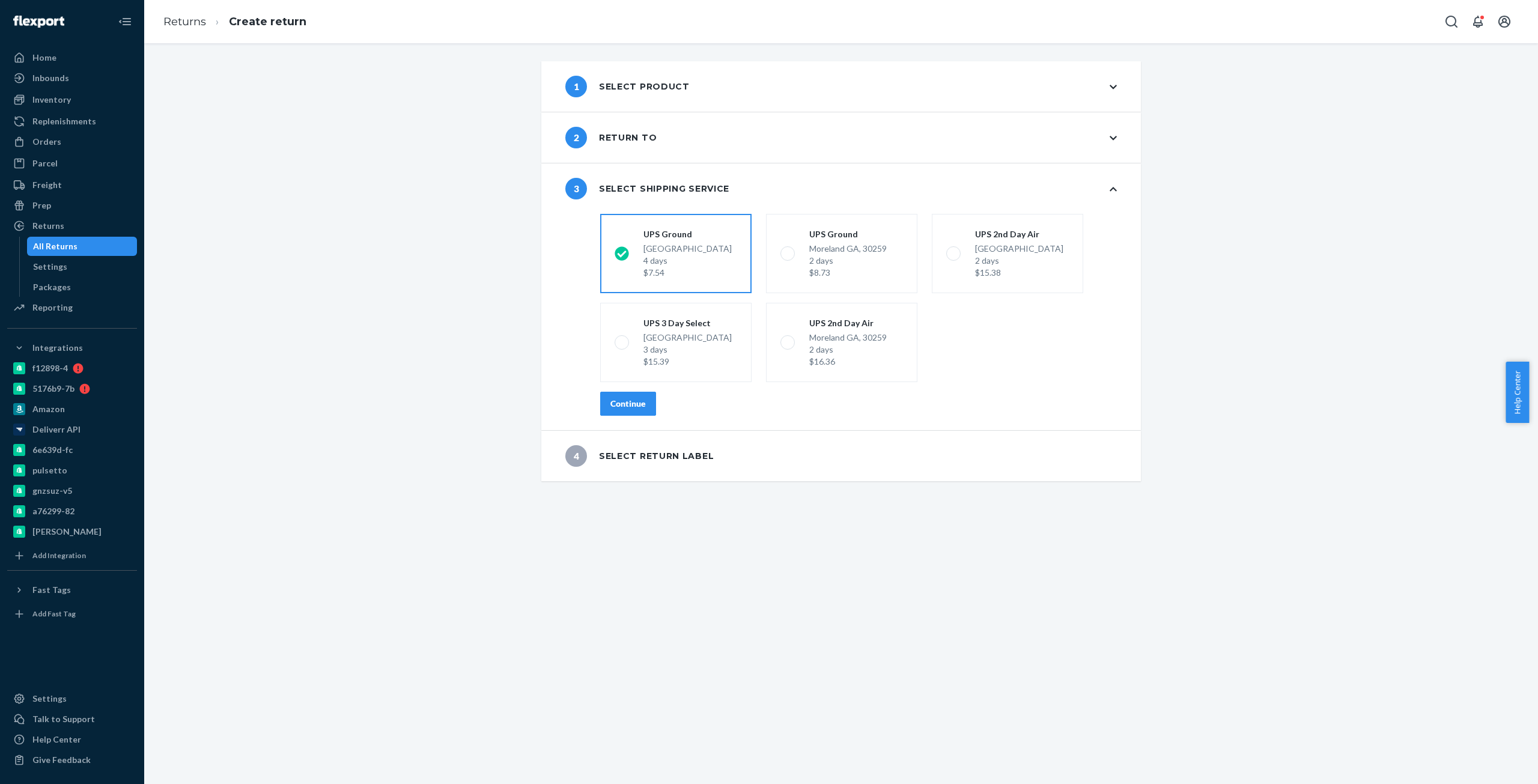
click at [629, 415] on button "Continue" at bounding box center [628, 404] width 56 height 24
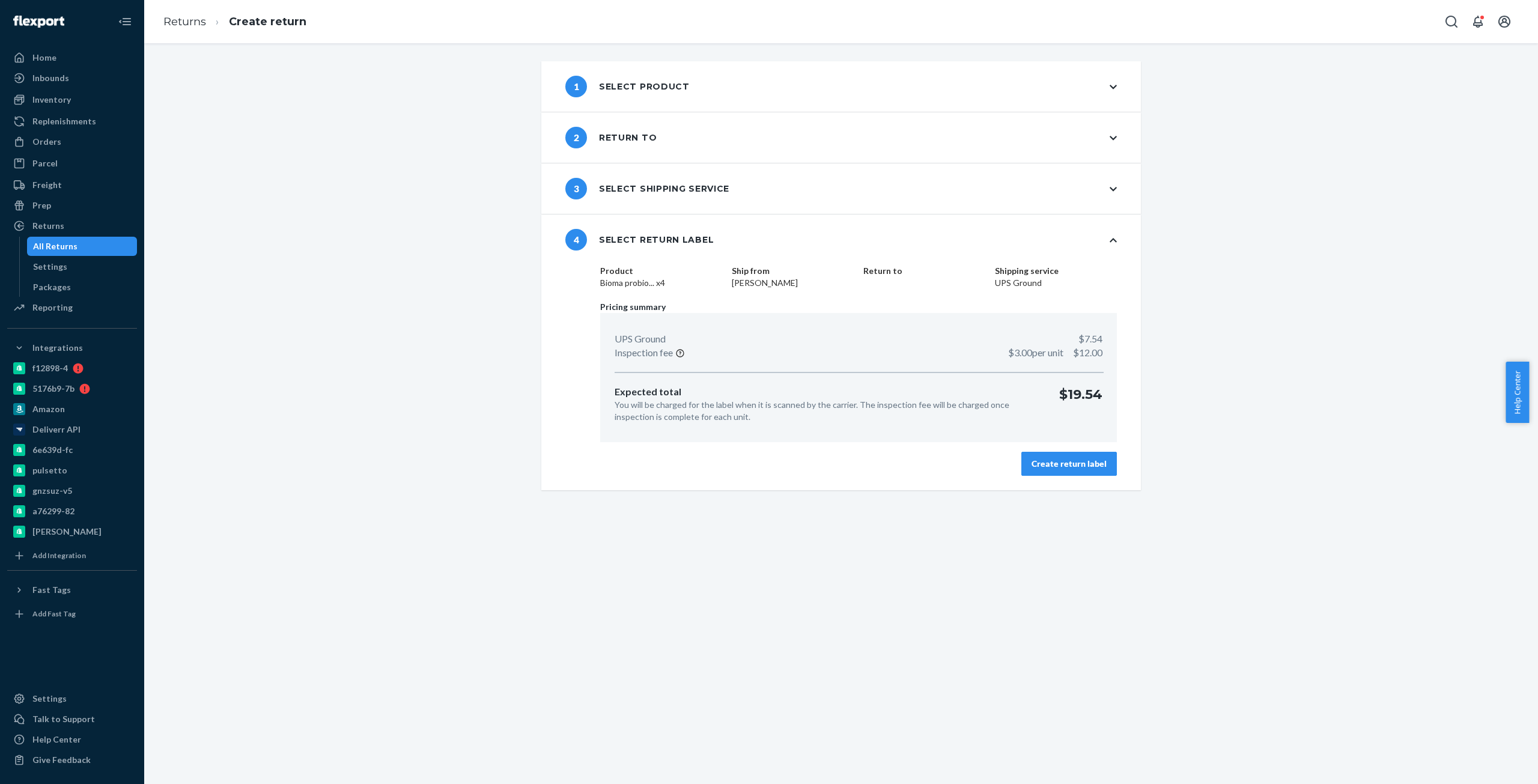
click at [1044, 460] on div "Create return label" at bounding box center [1070, 463] width 75 height 12
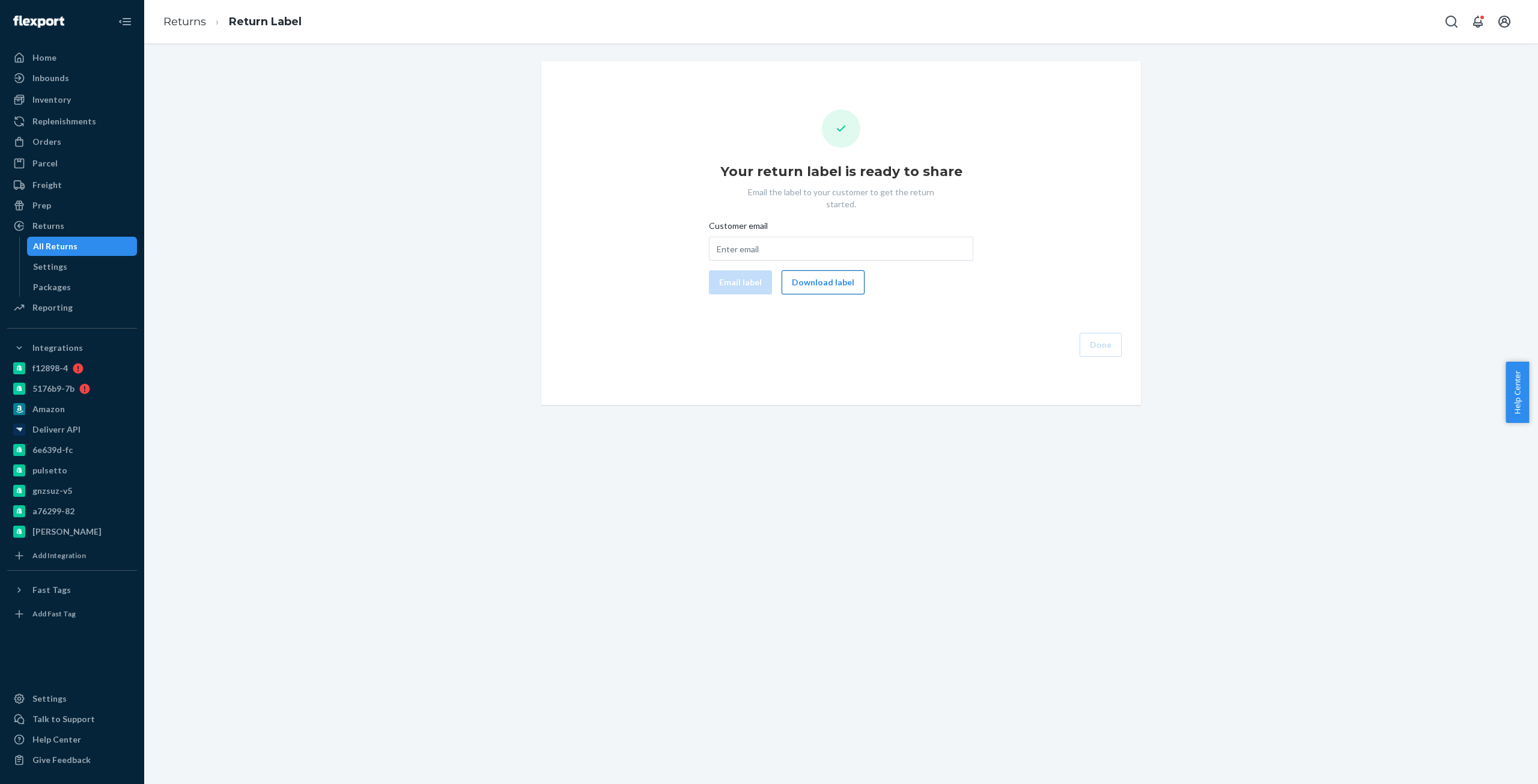
click at [791, 271] on button "Download label" at bounding box center [823, 282] width 83 height 24
